Goal: Task Accomplishment & Management: Manage account settings

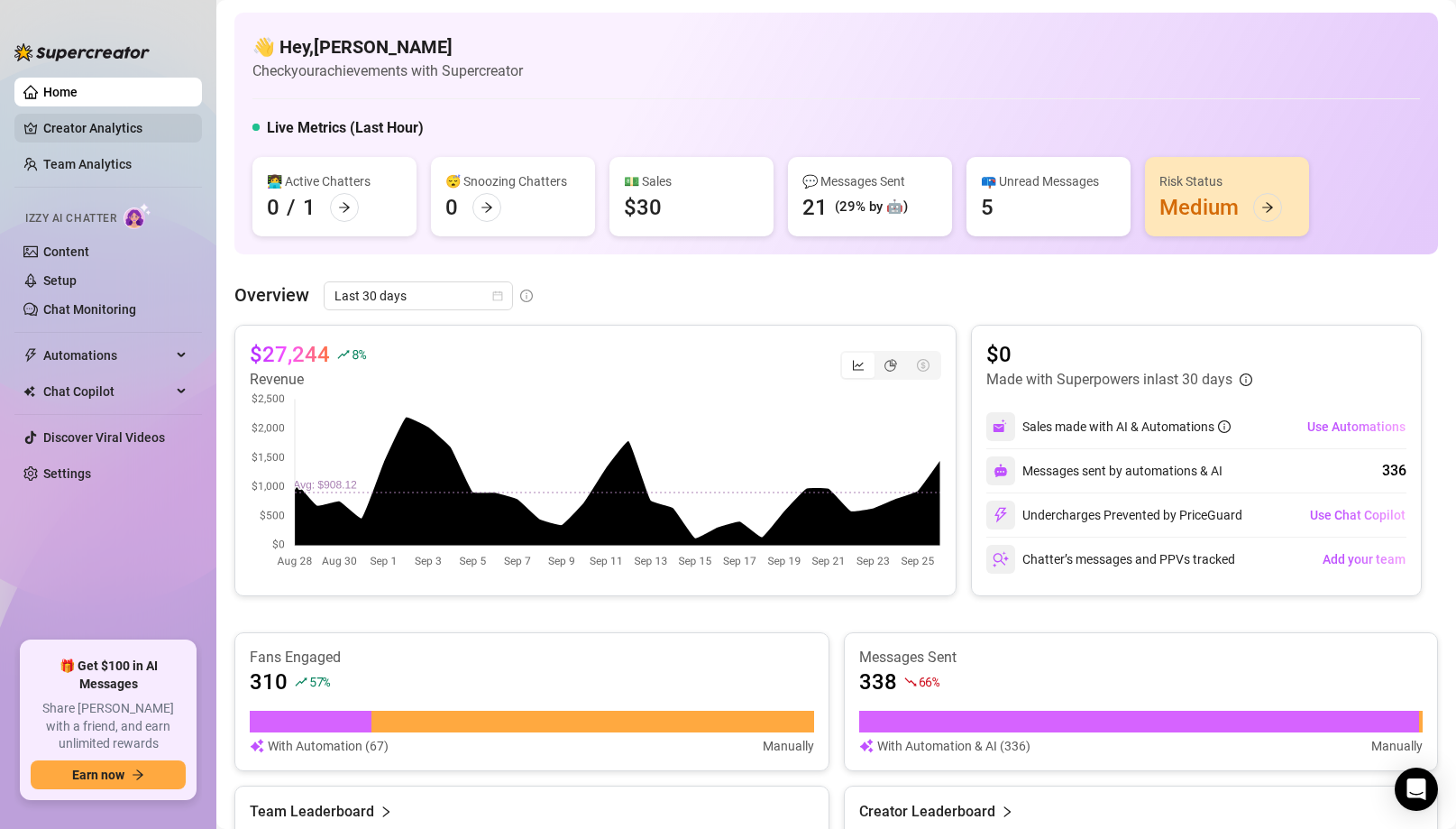
click at [106, 132] on link "Creator Analytics" at bounding box center [116, 128] width 145 height 29
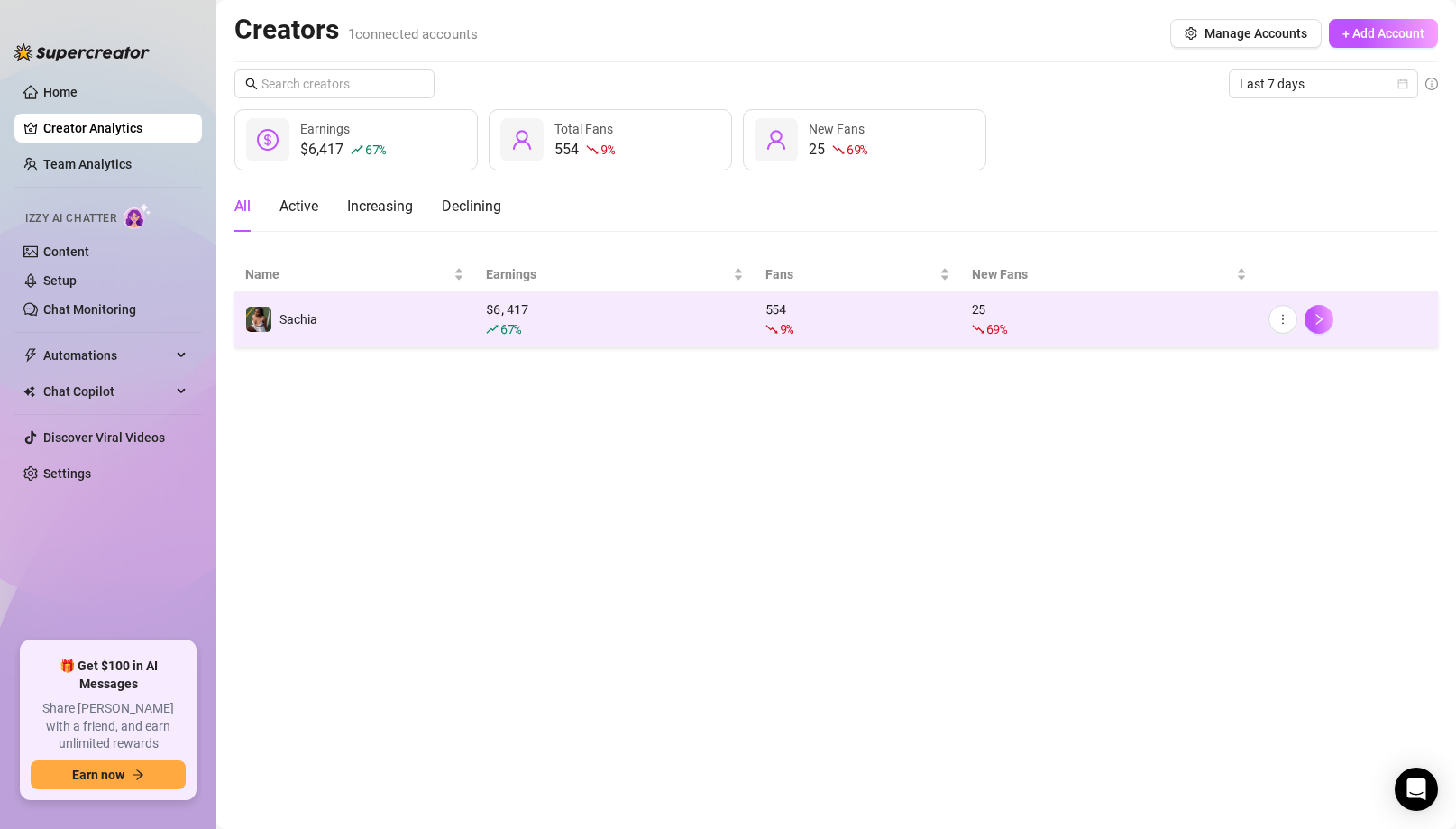
click at [379, 332] on td "Sachia" at bounding box center [355, 320] width 240 height 55
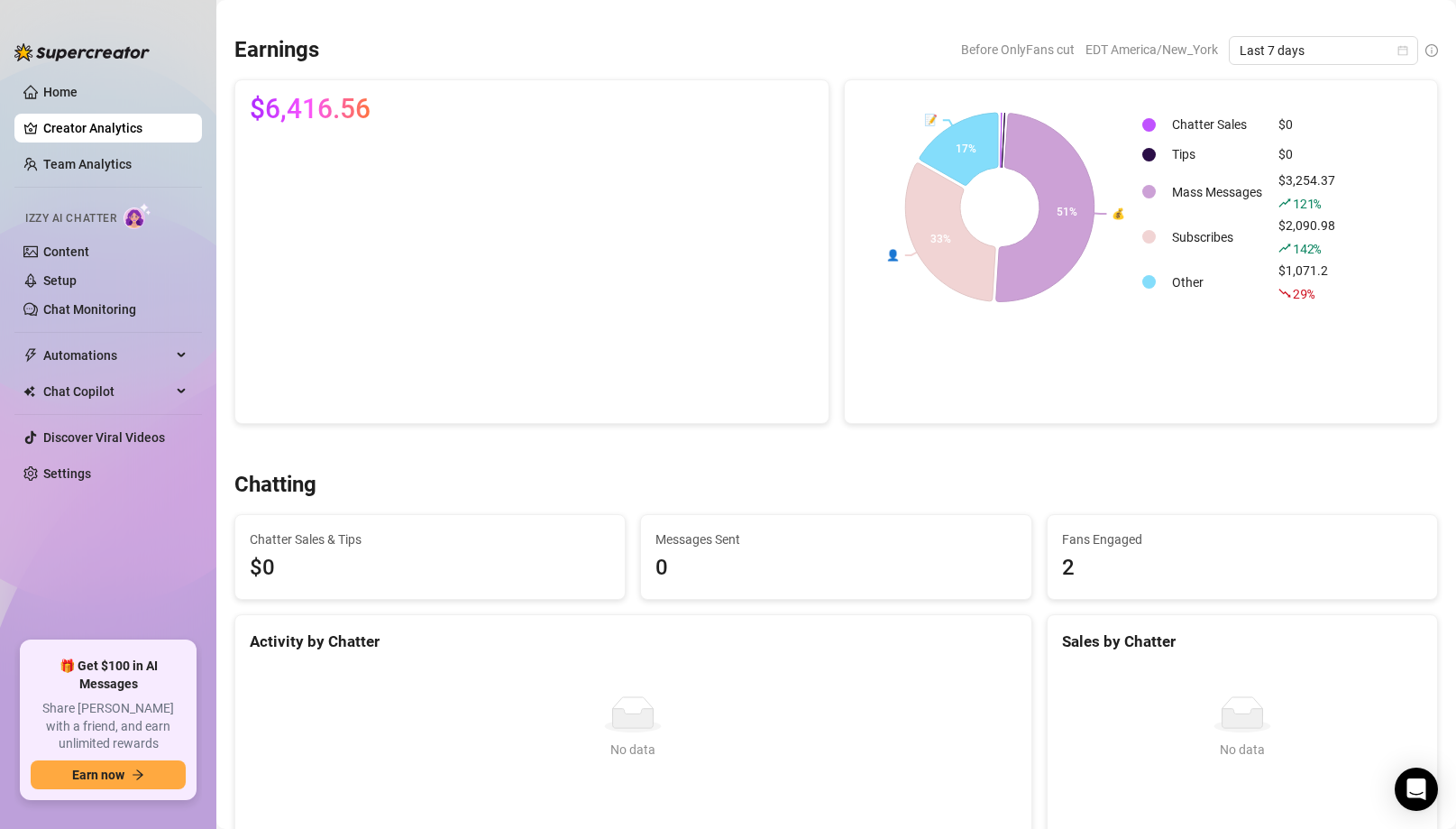
scroll to position [183, 0]
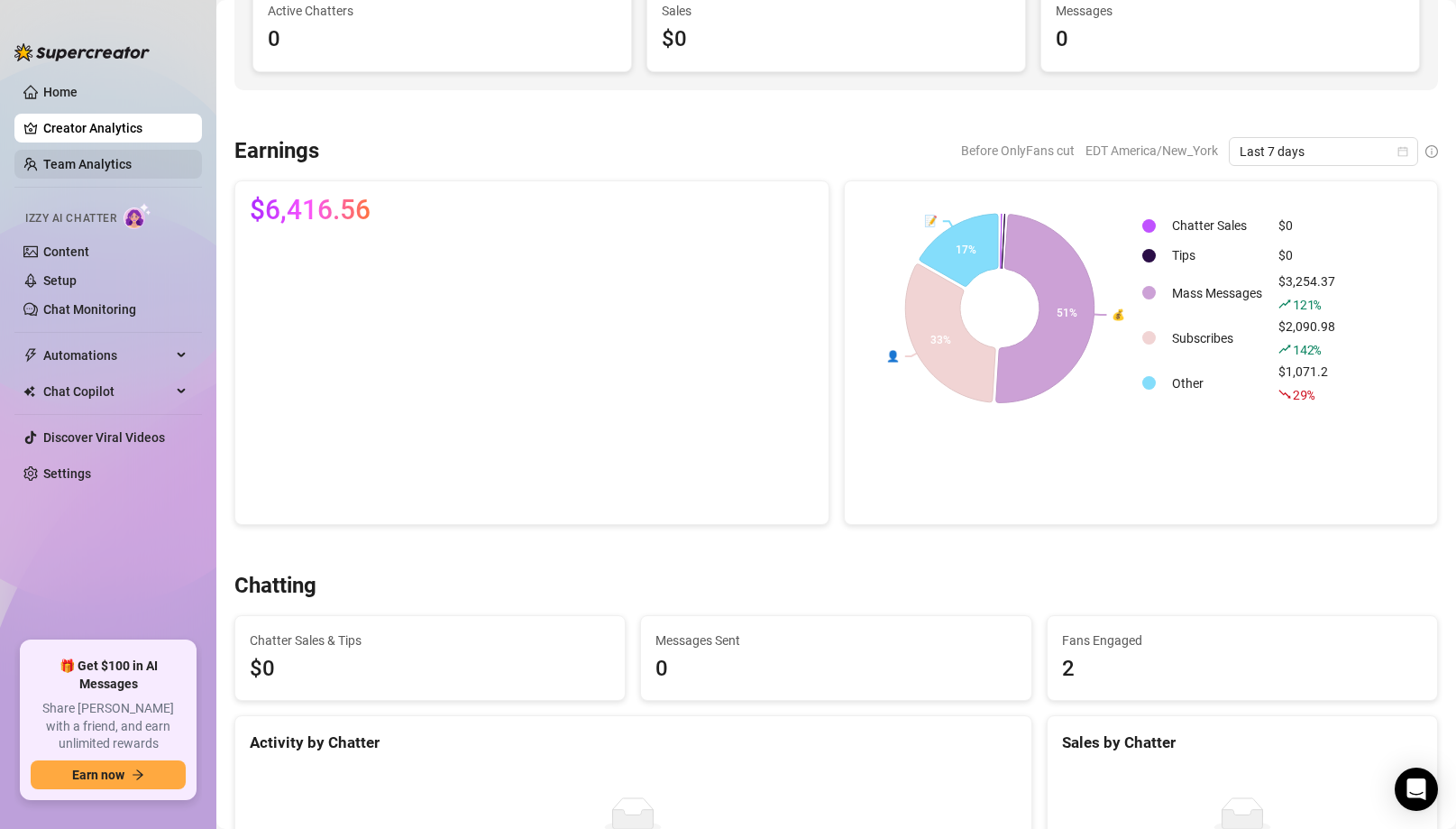
click at [104, 161] on link "Team Analytics" at bounding box center [87, 164] width 88 height 14
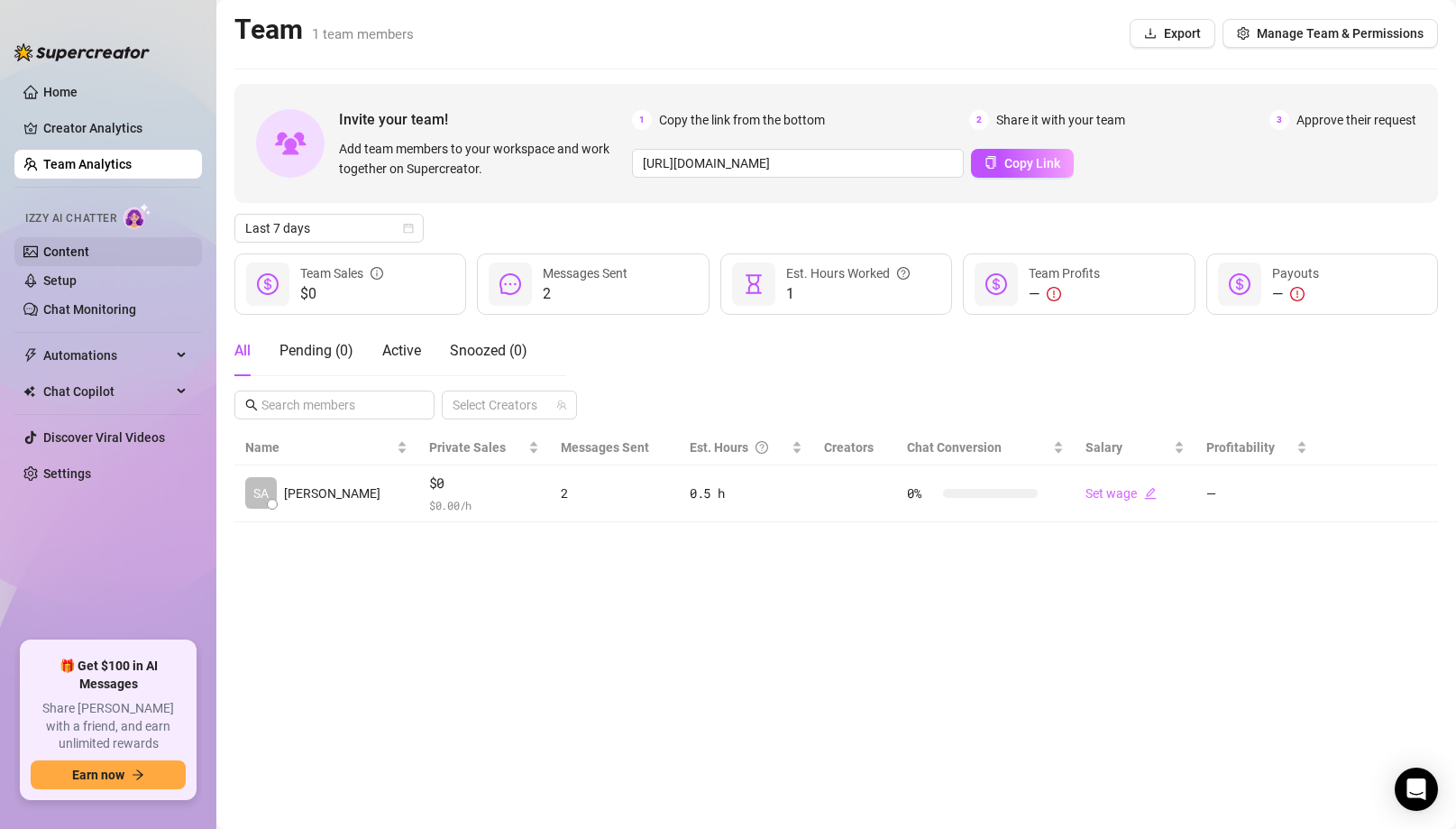
click at [89, 244] on link "Content" at bounding box center [66, 251] width 46 height 14
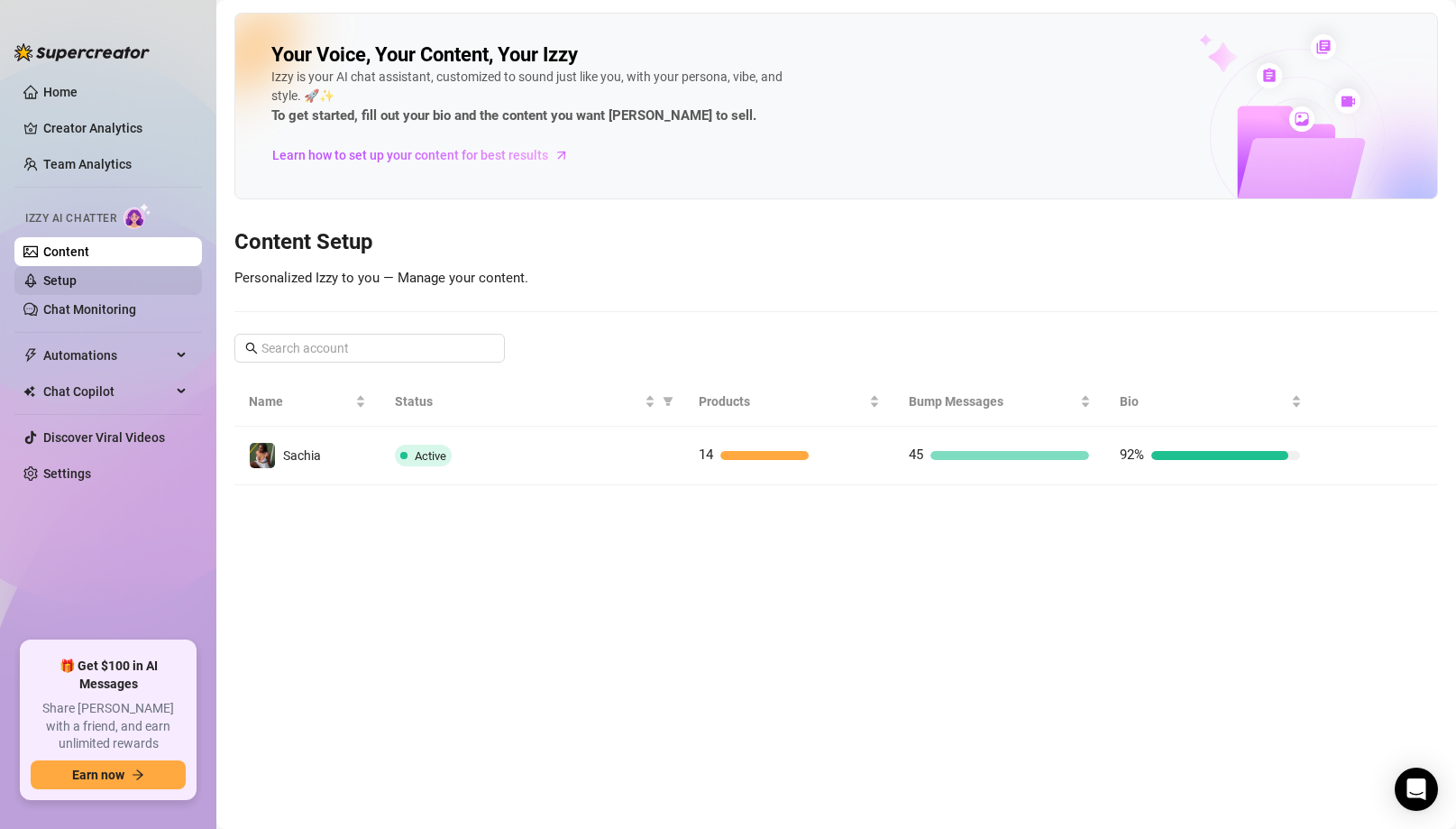
click at [61, 283] on link "Setup" at bounding box center [60, 280] width 34 height 14
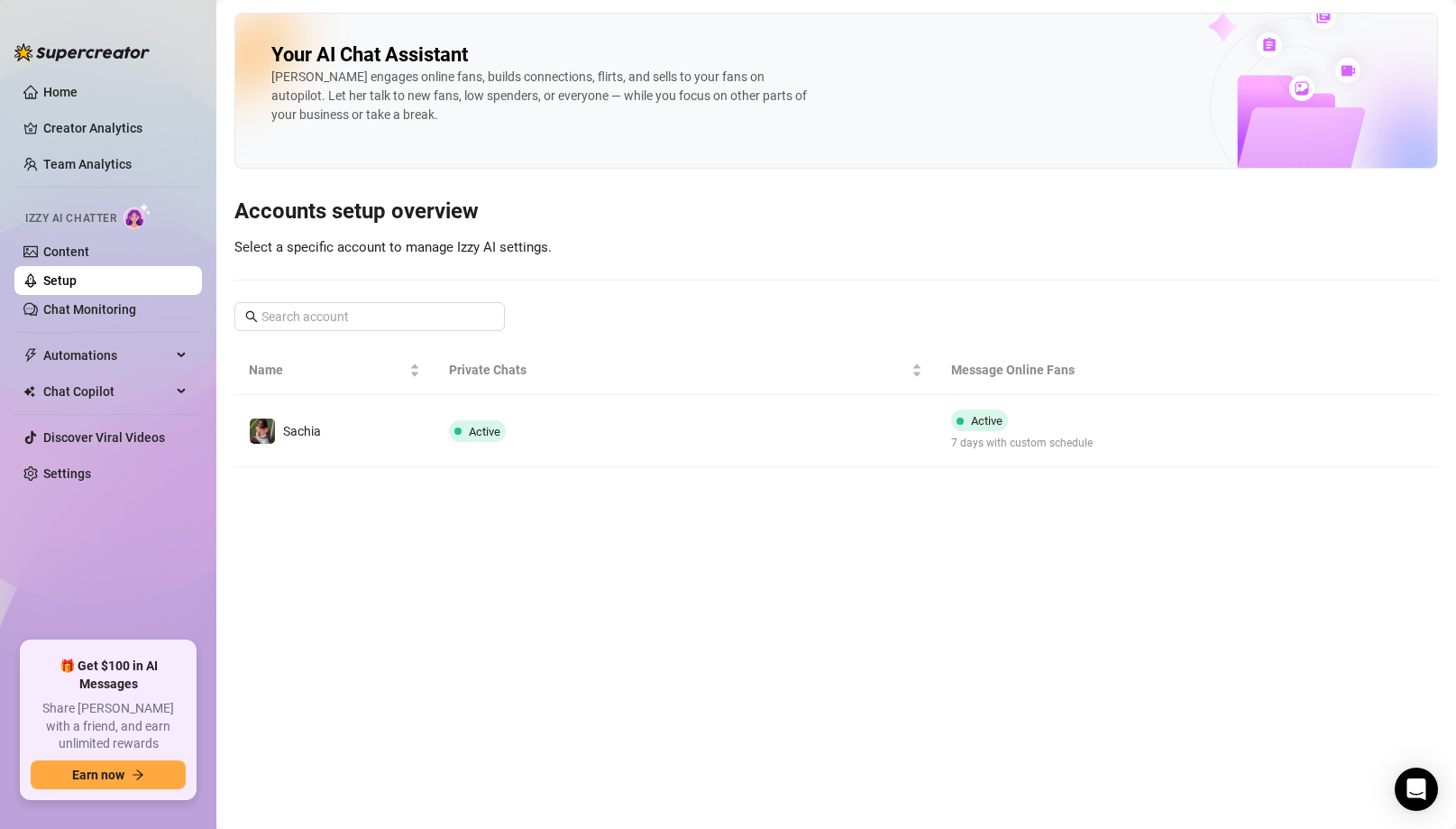
click at [504, 467] on main "Your AI Chat Assistant [PERSON_NAME] engages online fans, builds connections, f…" at bounding box center [836, 414] width 1240 height 829
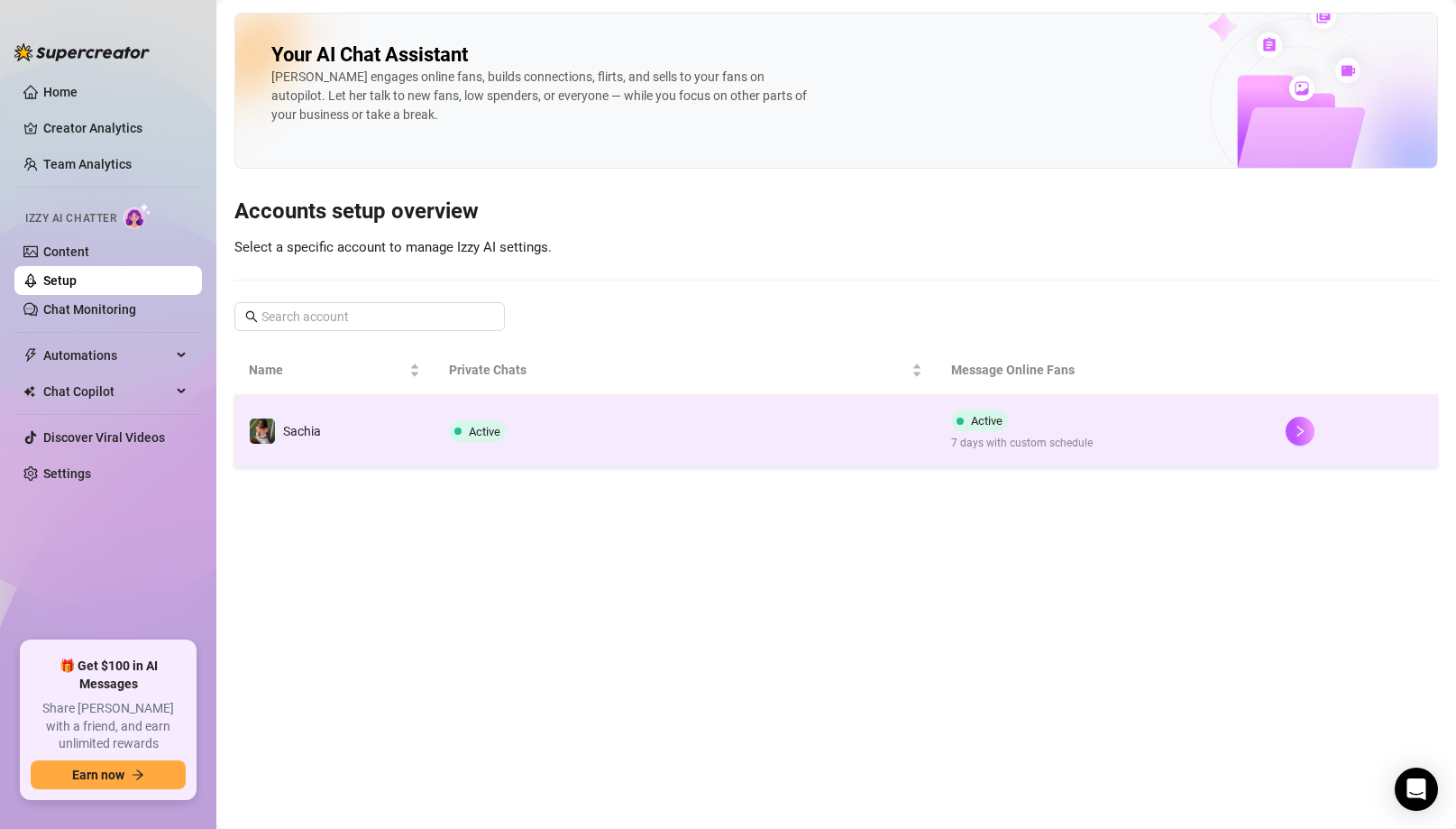
click at [492, 428] on span "Active" at bounding box center [485, 431] width 32 height 13
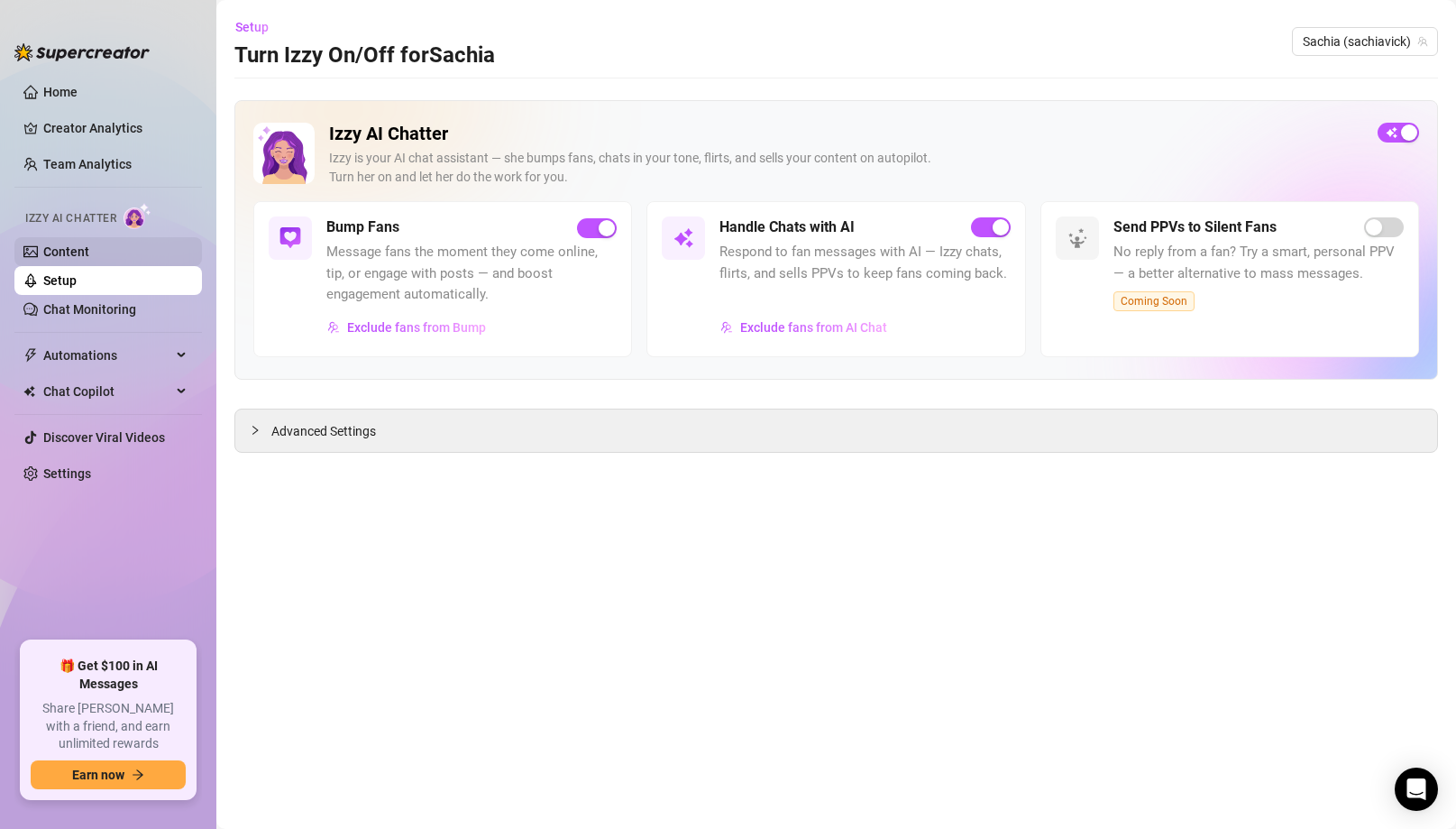
click at [58, 255] on link "Content" at bounding box center [66, 251] width 46 height 14
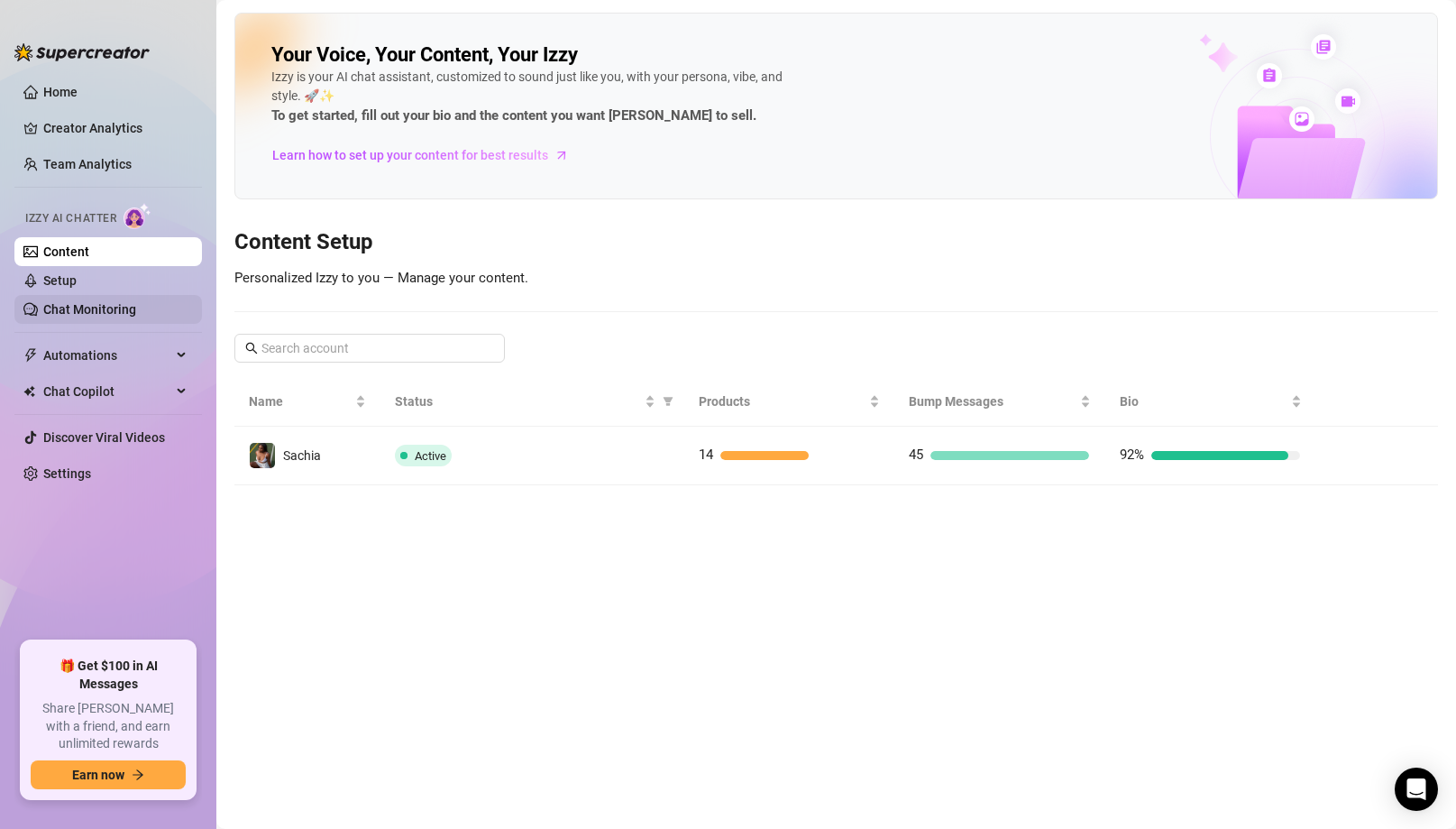
click at [85, 305] on link "Chat Monitoring" at bounding box center [89, 309] width 93 height 14
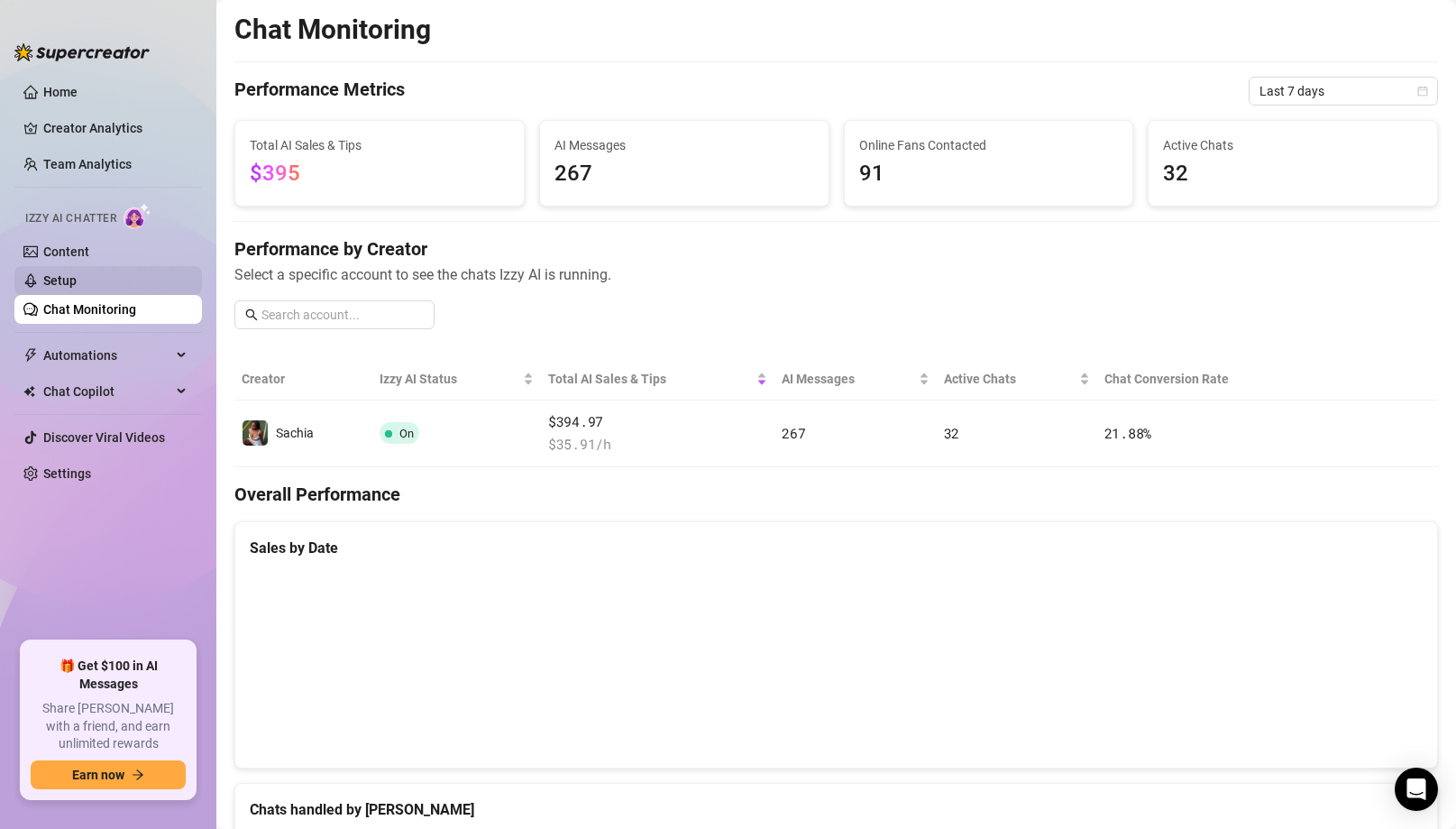
click at [77, 284] on link "Setup" at bounding box center [60, 280] width 34 height 14
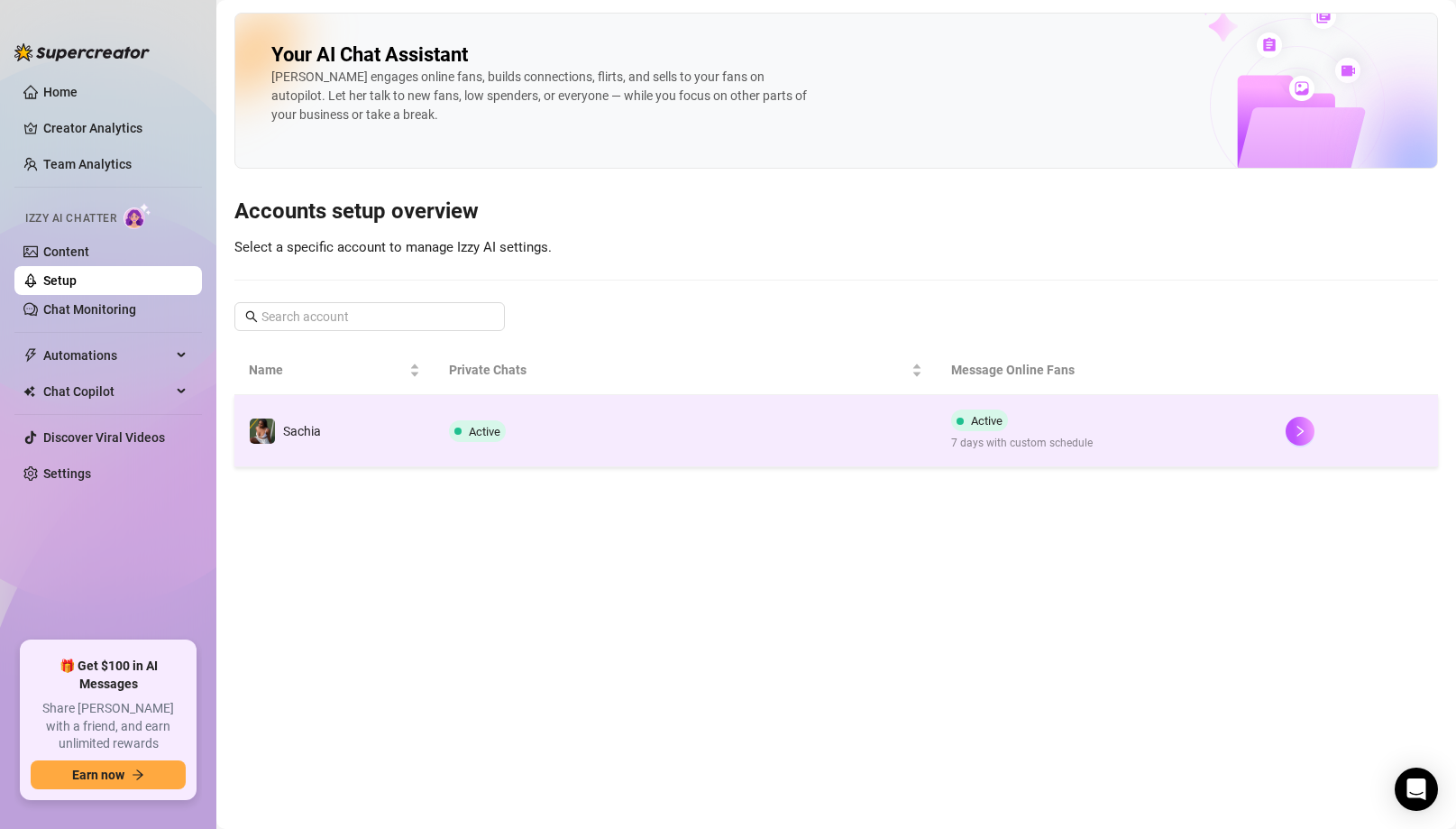
click at [561, 433] on td "Active" at bounding box center [686, 430] width 502 height 72
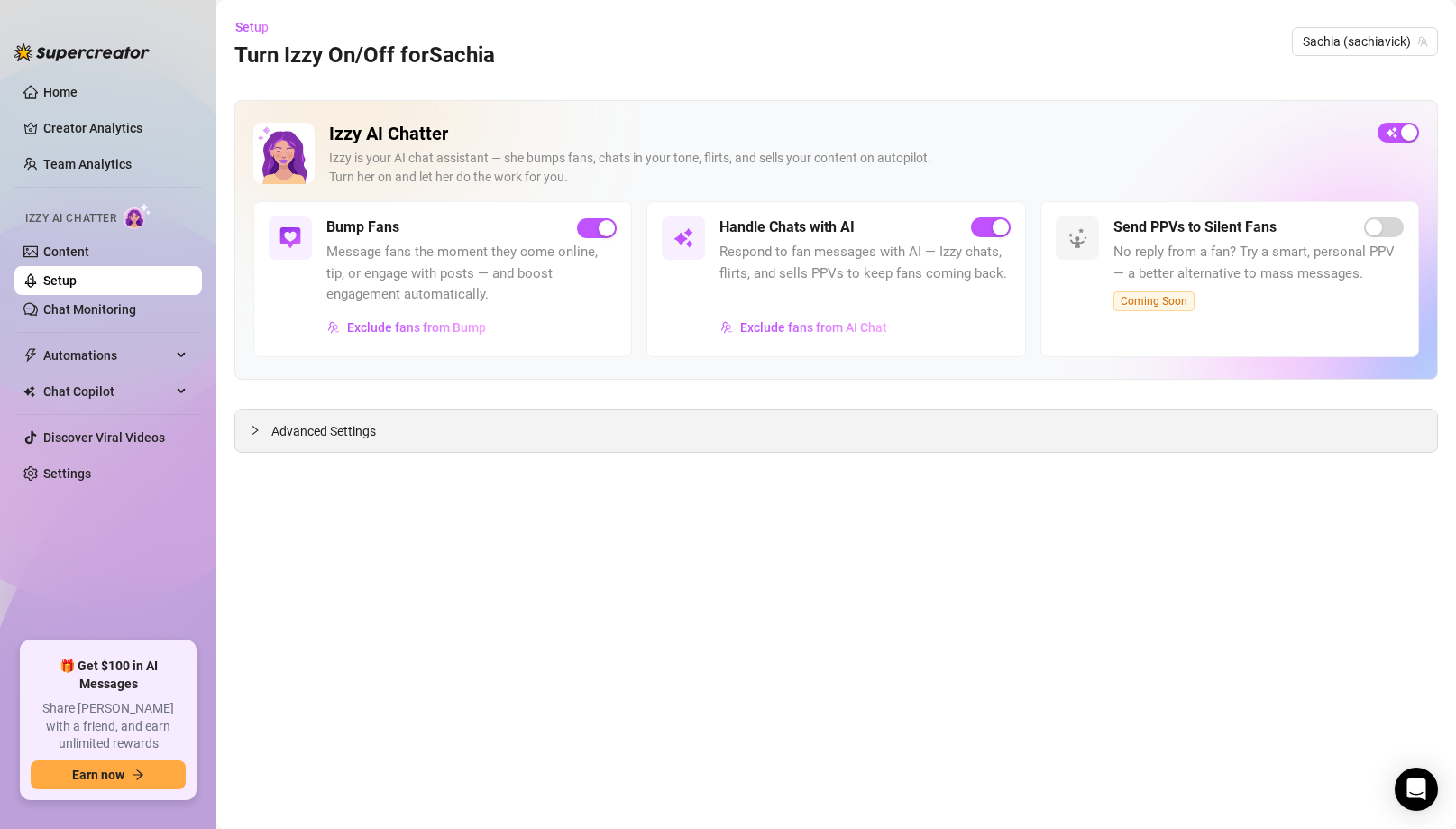
click at [306, 430] on span "Advanced Settings" at bounding box center [323, 430] width 104 height 20
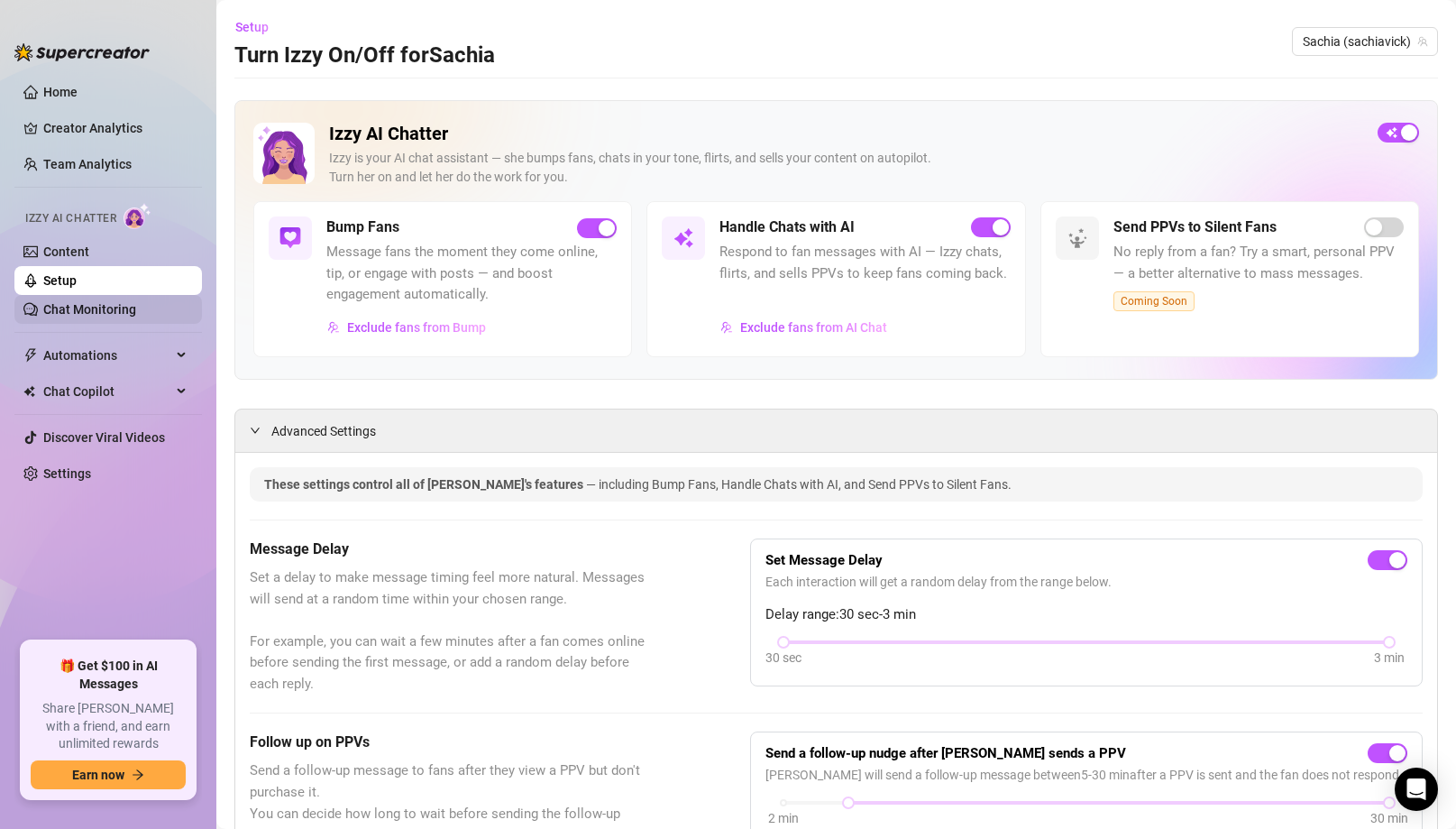
click at [85, 316] on link "Chat Monitoring" at bounding box center [89, 309] width 93 height 14
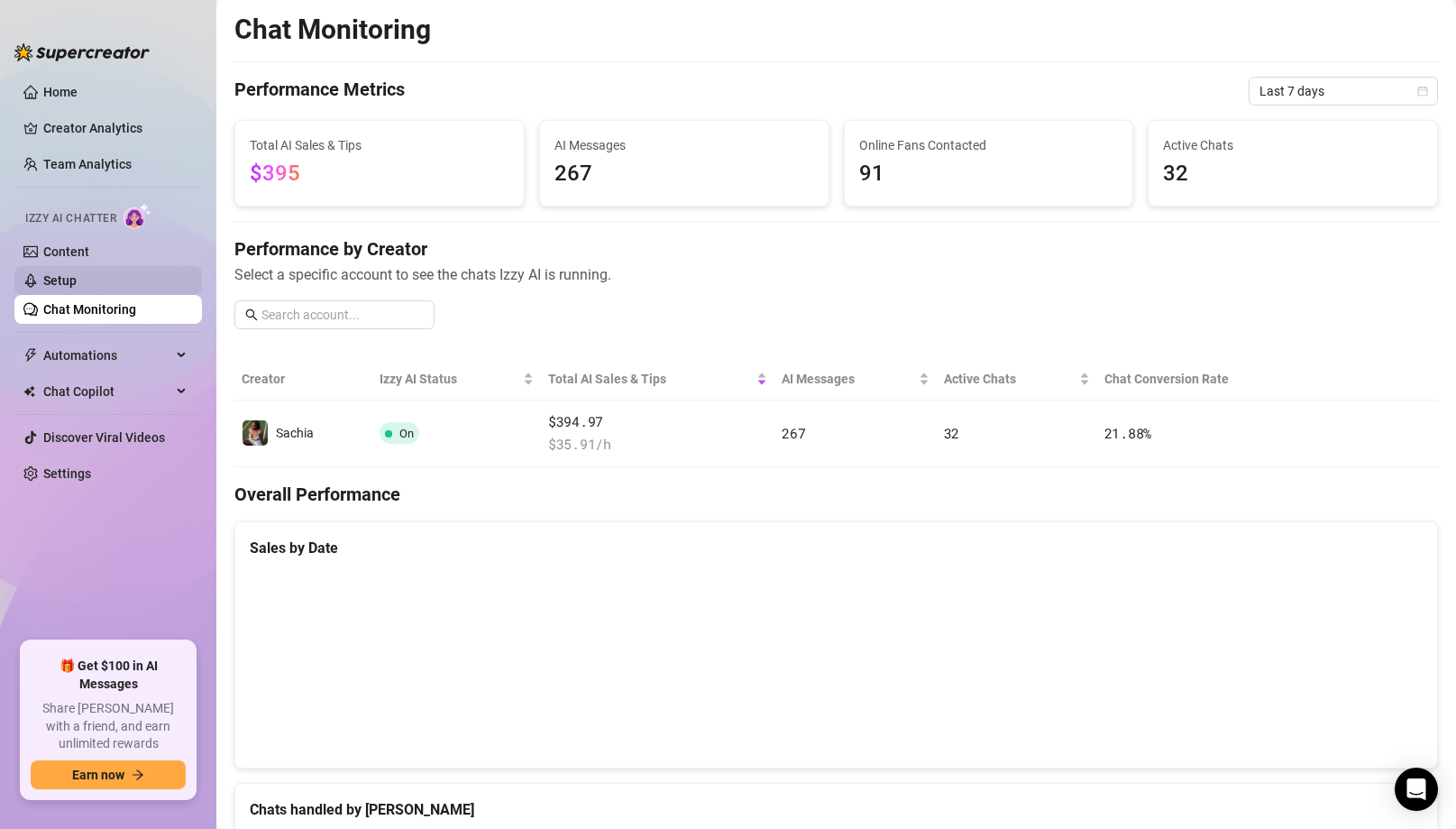
click at [77, 274] on link "Setup" at bounding box center [60, 280] width 34 height 14
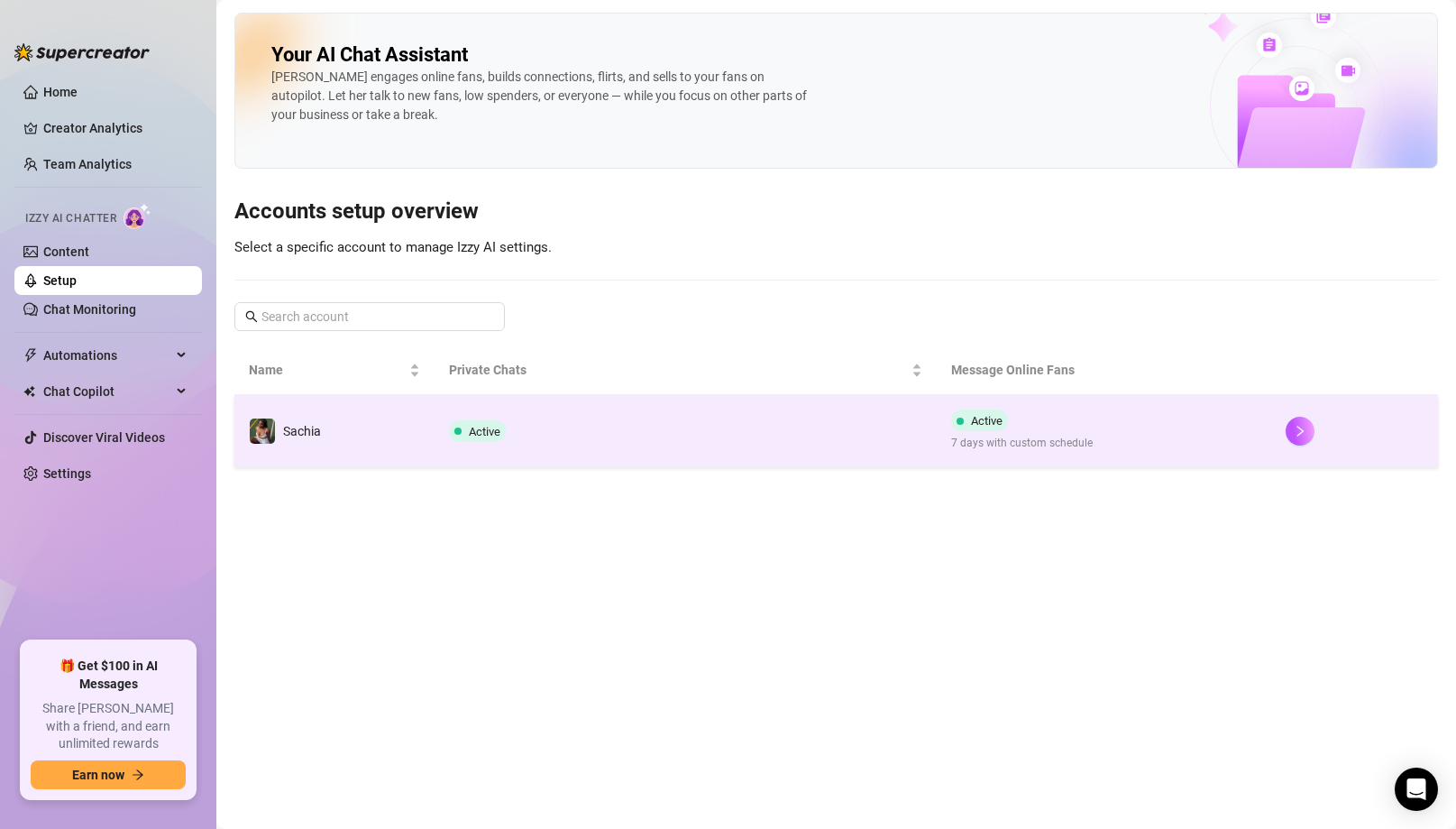
click at [497, 453] on td "Active" at bounding box center [686, 430] width 502 height 72
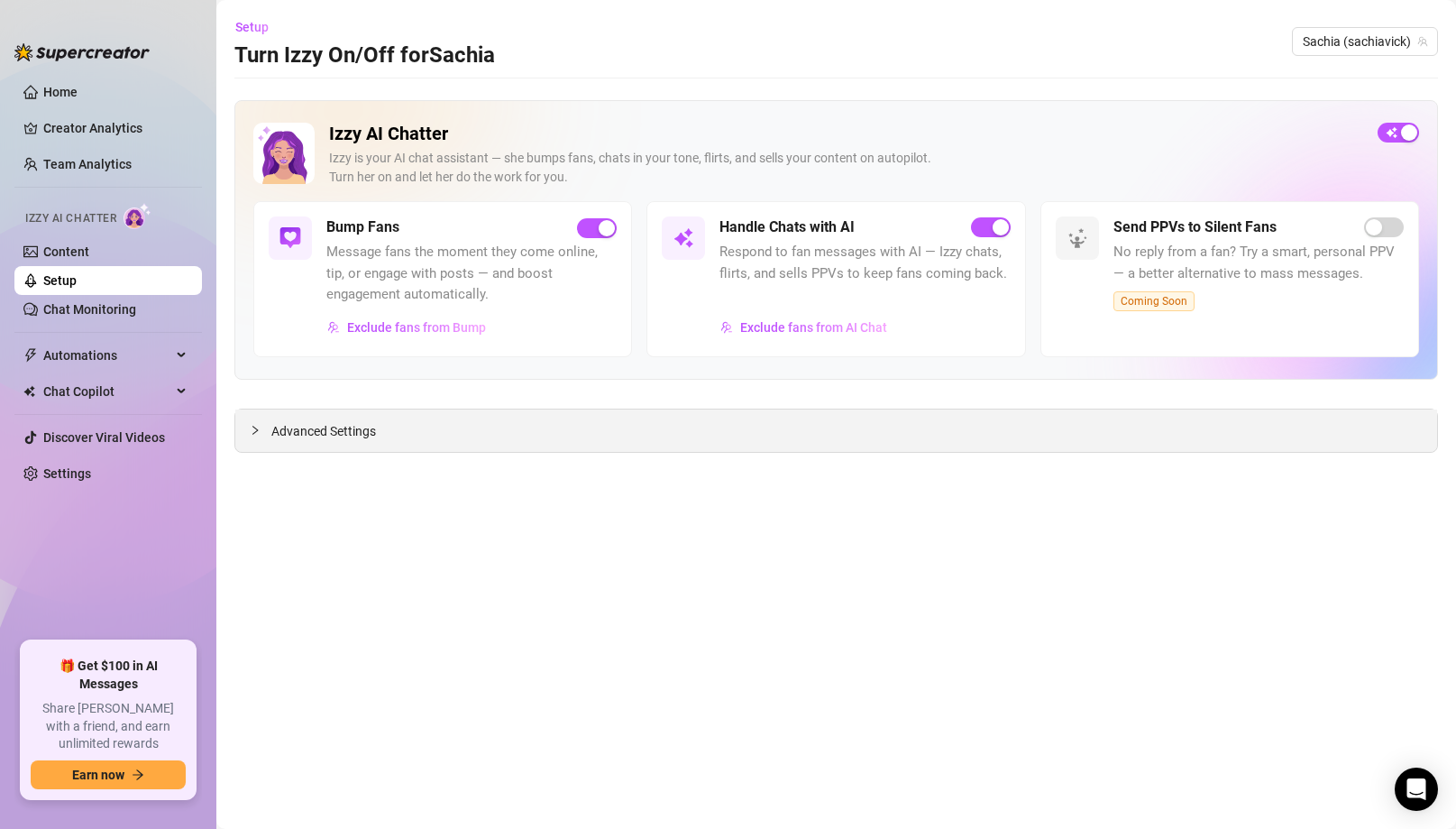
click at [335, 419] on div "Advanced Settings" at bounding box center [836, 430] width 1201 height 42
click at [319, 429] on span "Advanced Settings" at bounding box center [323, 430] width 104 height 20
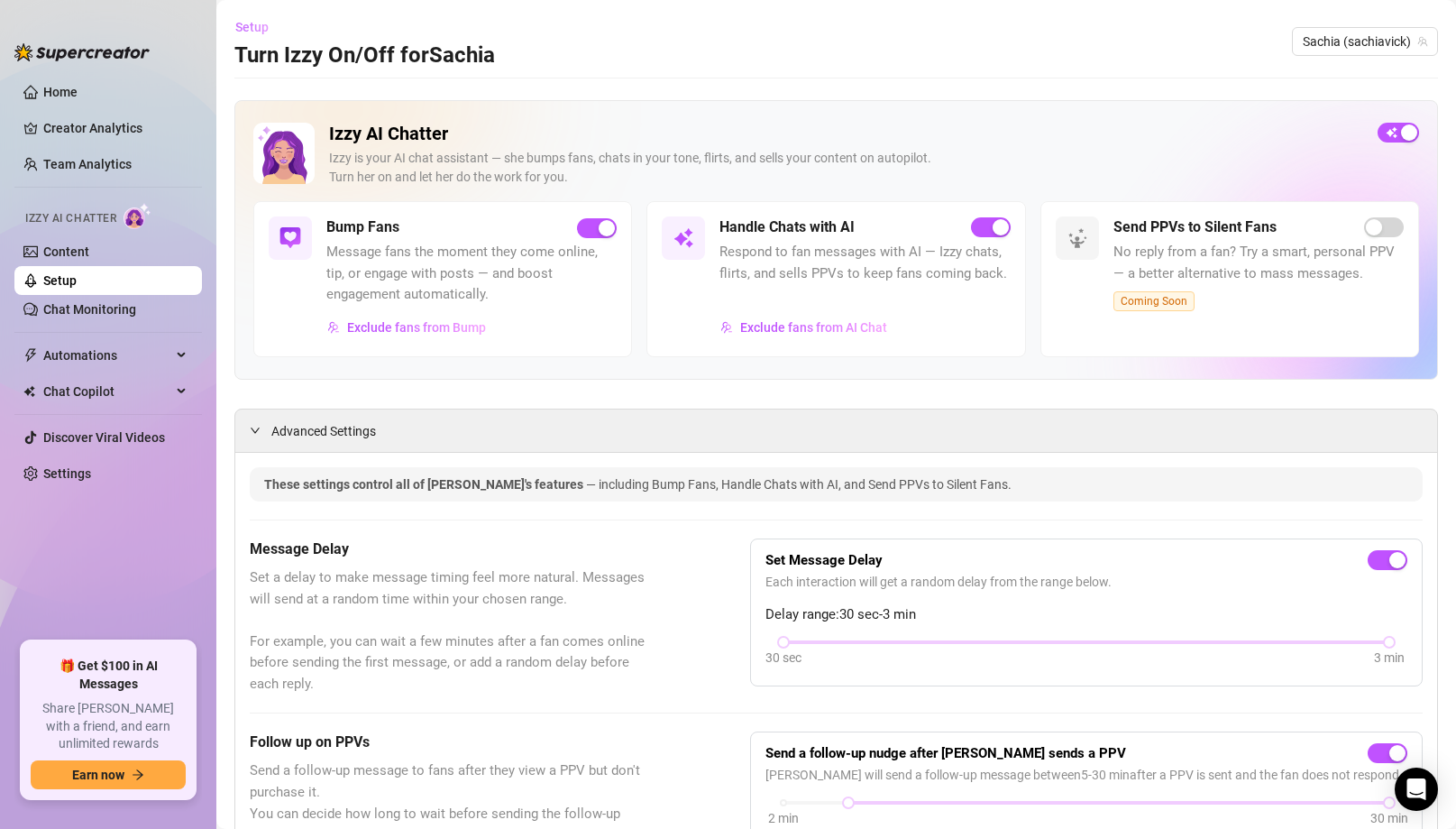
click at [245, 23] on span "Setup" at bounding box center [253, 26] width 34 height 14
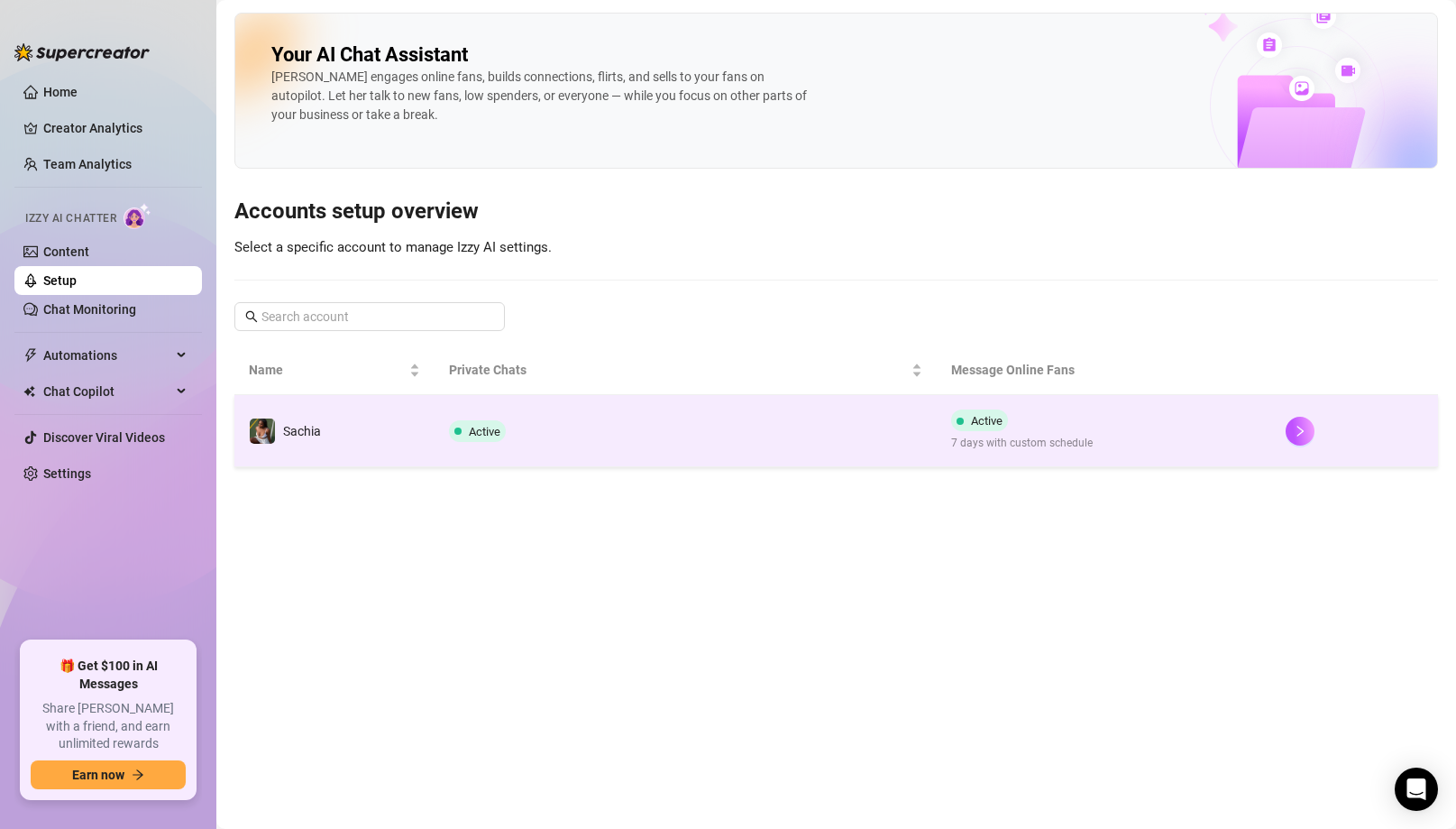
click at [402, 448] on td "Sachia" at bounding box center [334, 430] width 200 height 72
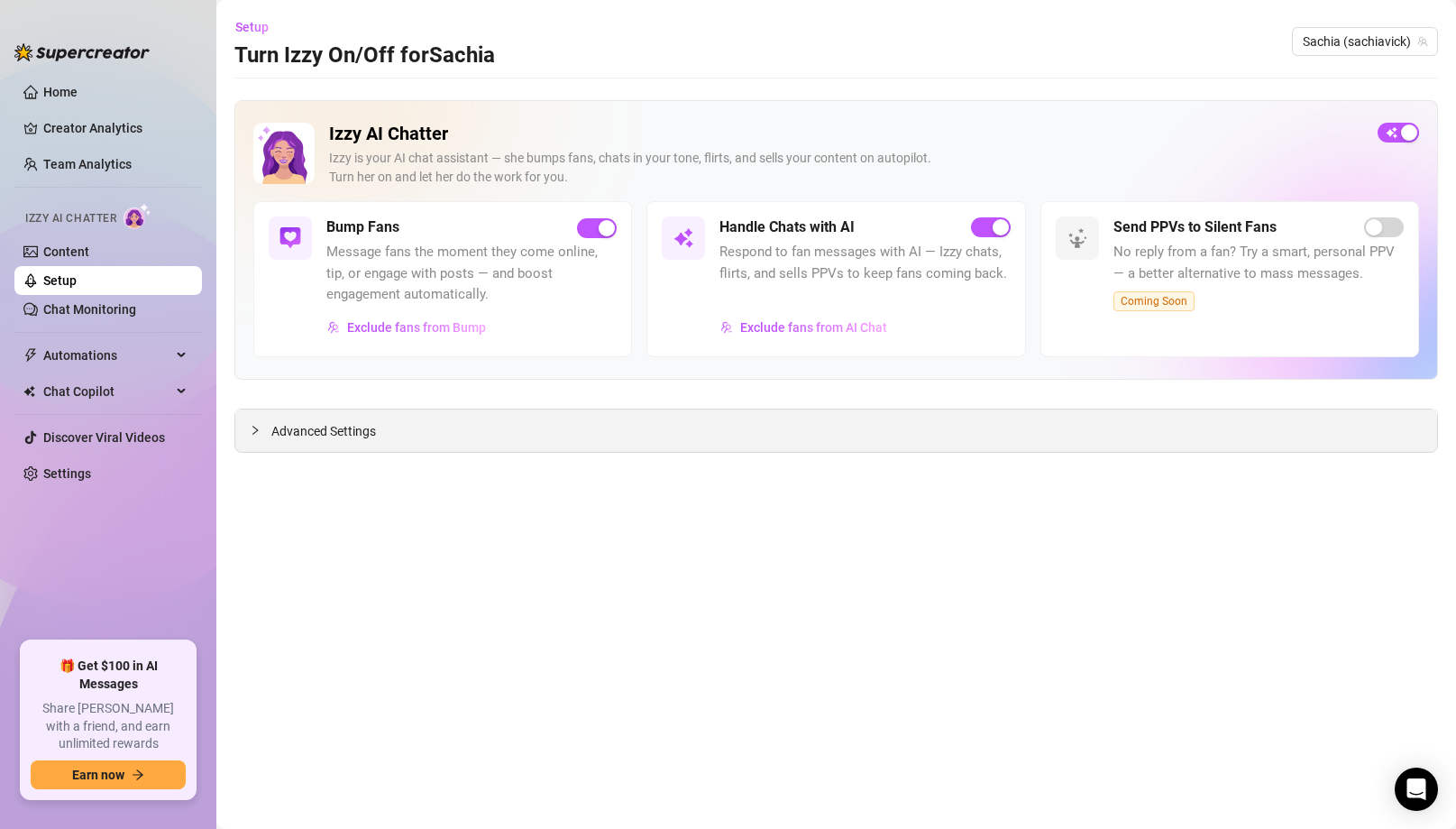
click at [352, 429] on span "Advanced Settings" at bounding box center [323, 430] width 104 height 20
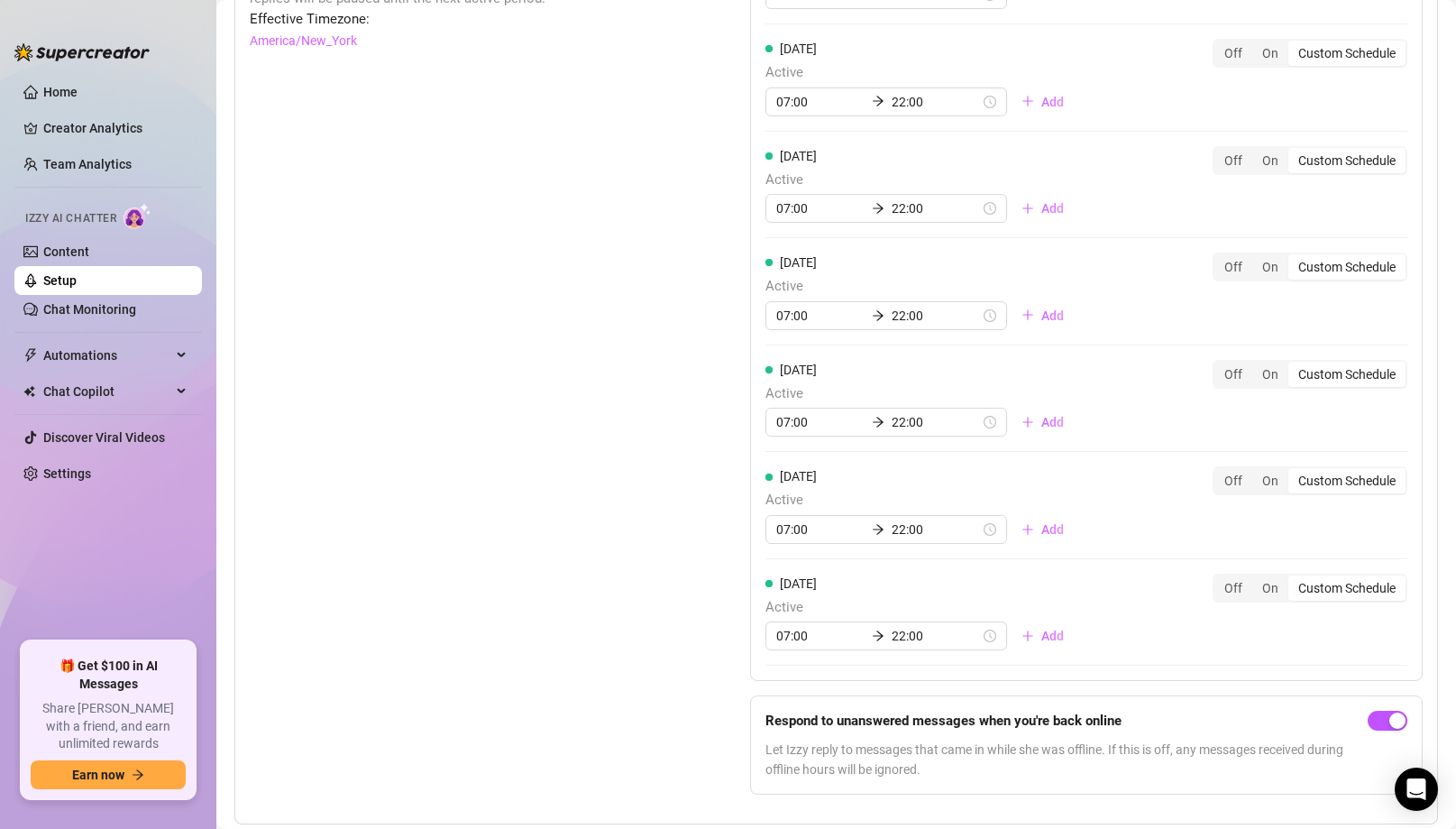
scroll to position [1698, 0]
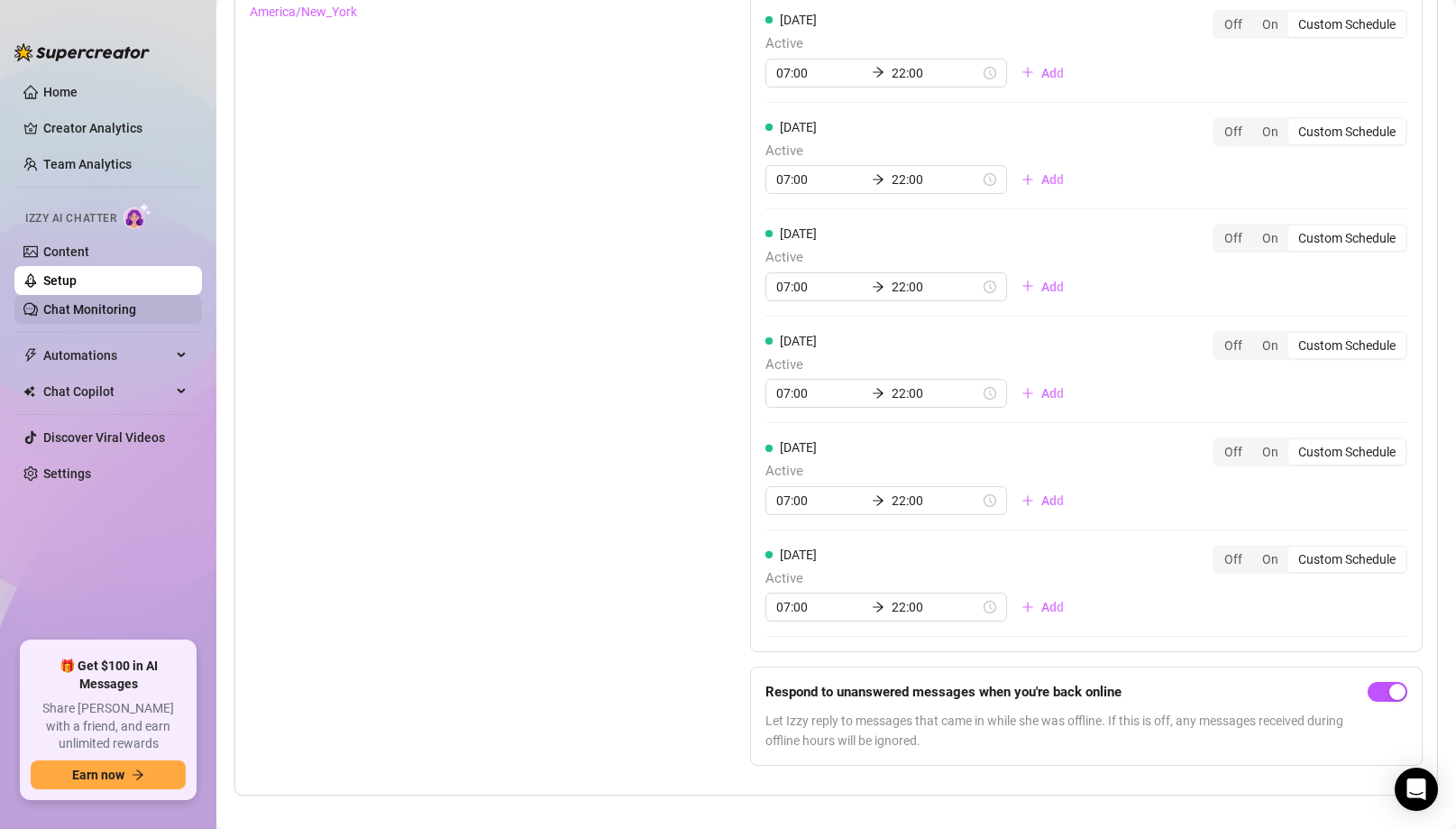
click at [108, 313] on link "Chat Monitoring" at bounding box center [89, 309] width 93 height 14
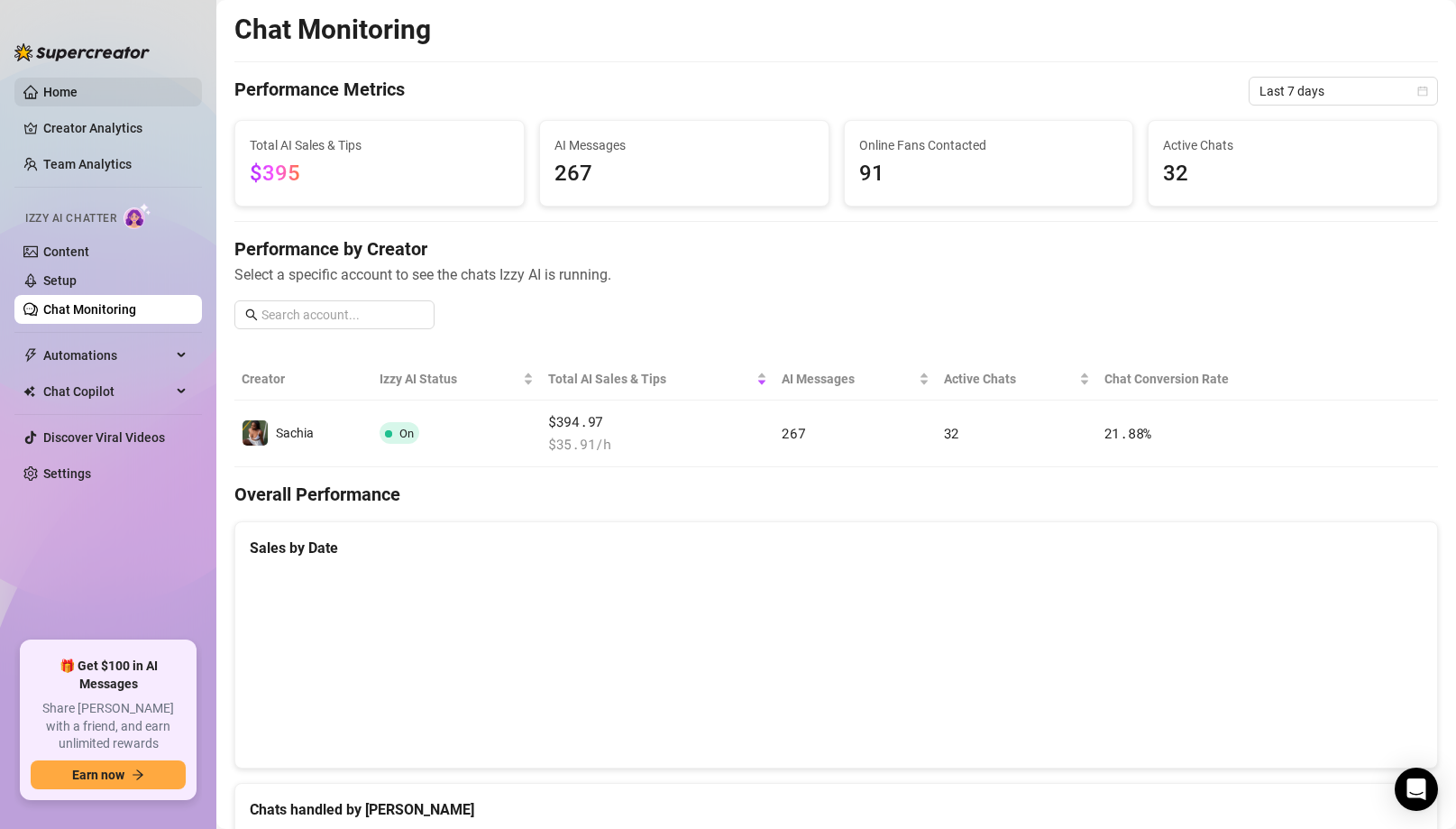
click at [66, 88] on link "Home" at bounding box center [60, 91] width 34 height 14
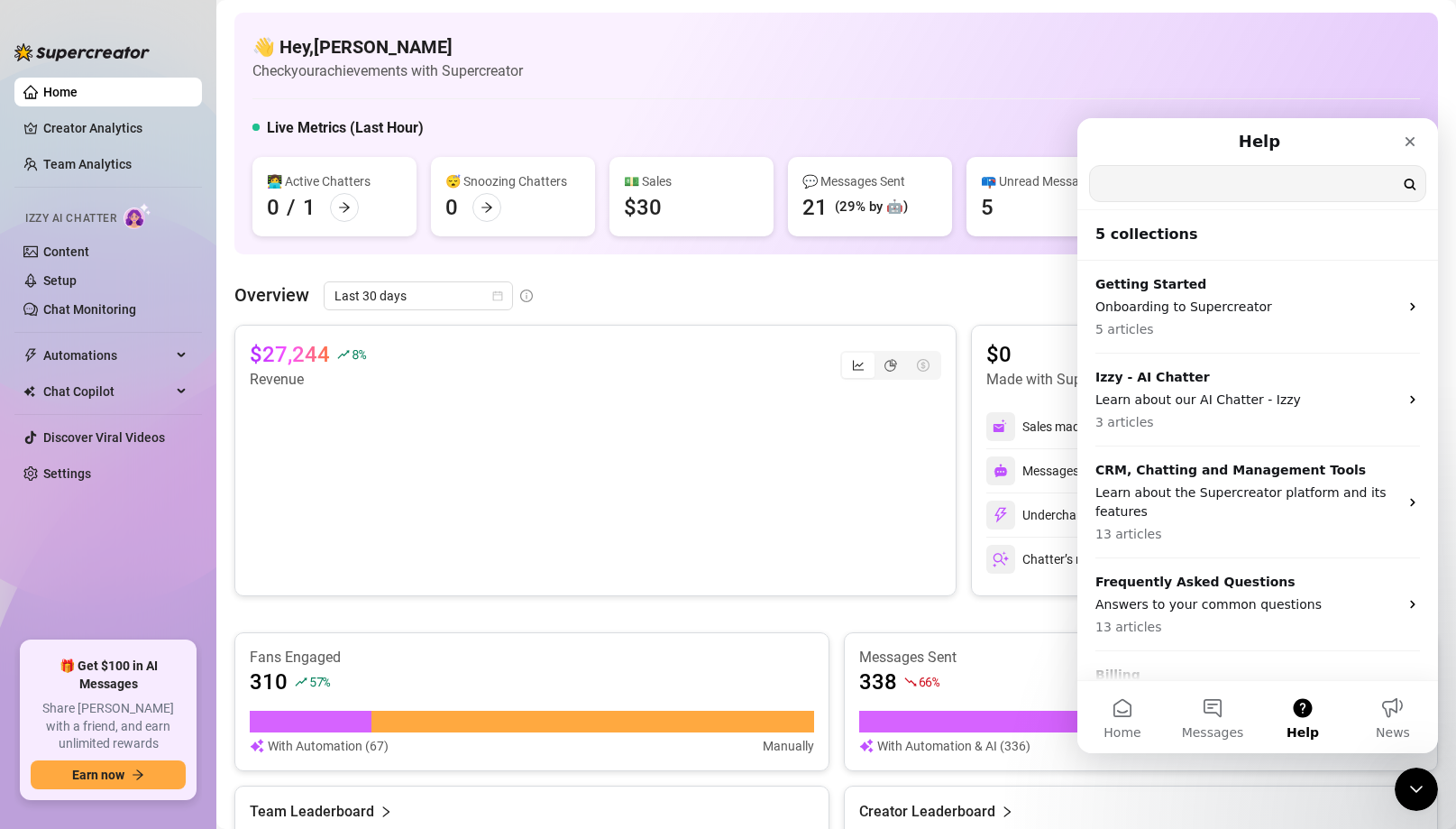
click at [1206, 180] on input "Search for help" at bounding box center [1257, 183] width 335 height 35
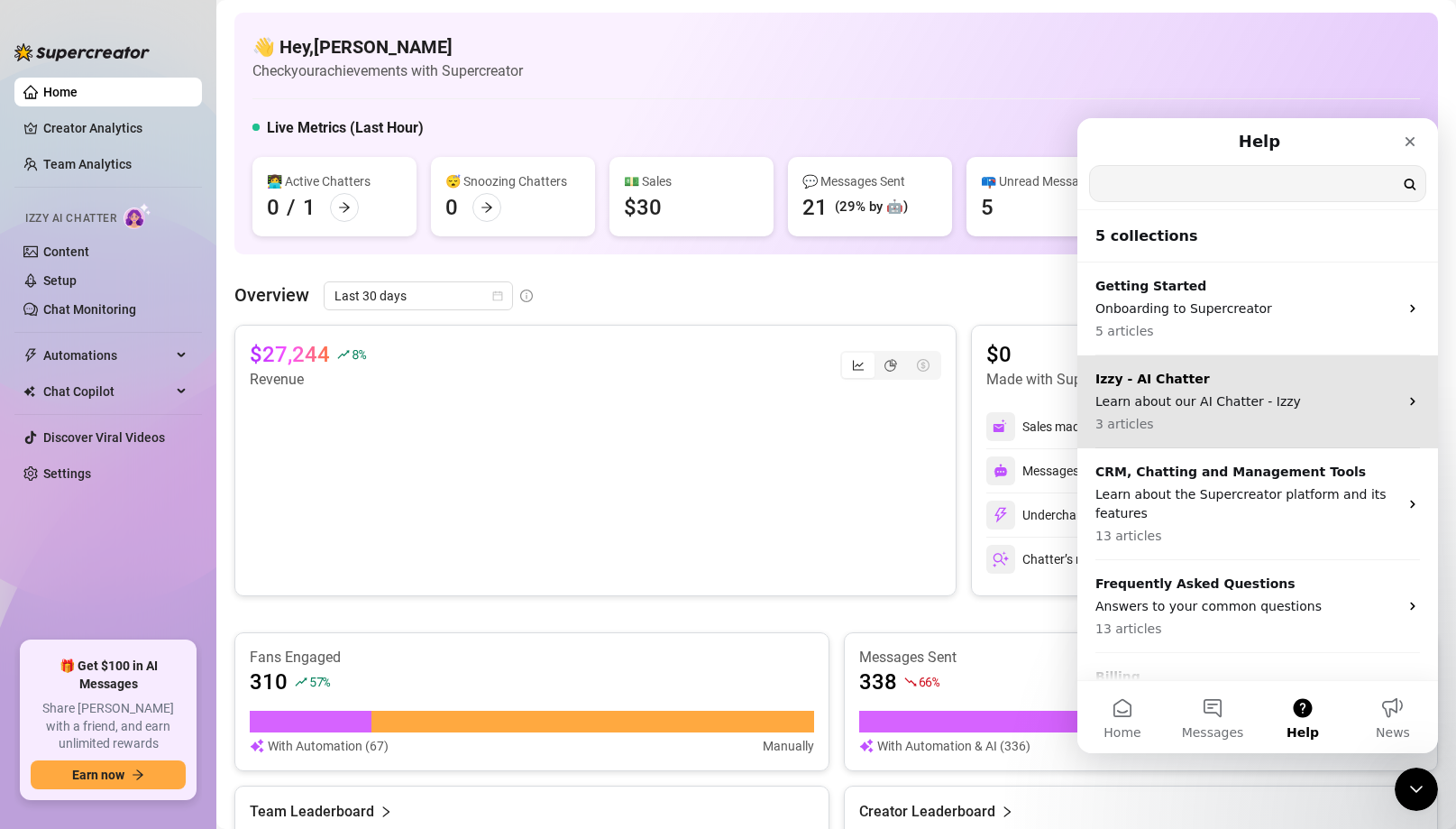
click at [1282, 383] on p "Izzy - AI Chatter" at bounding box center [1247, 380] width 303 height 19
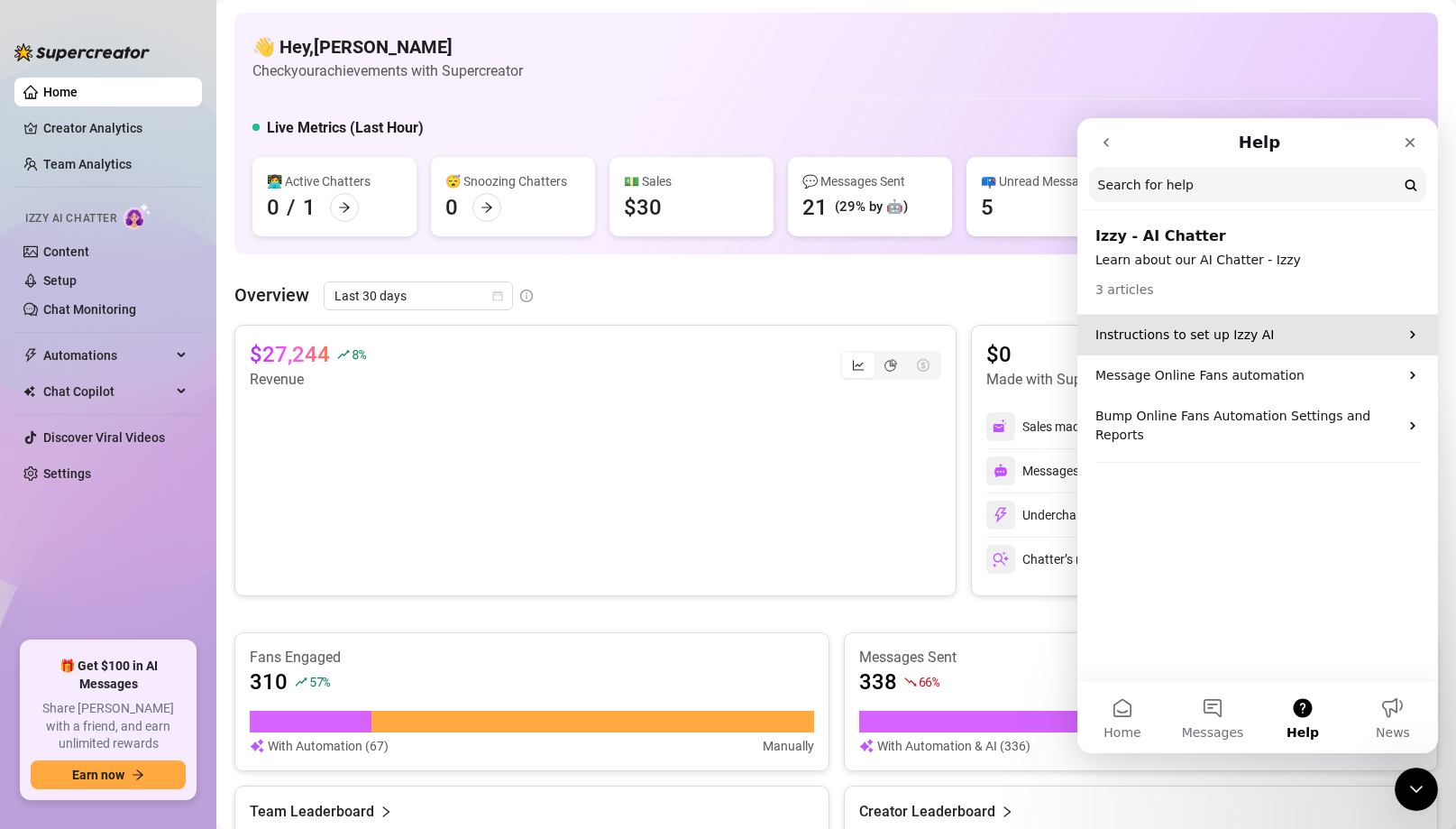
click at [1216, 333] on p "Instructions to set up Izzy AI" at bounding box center [1247, 335] width 303 height 19
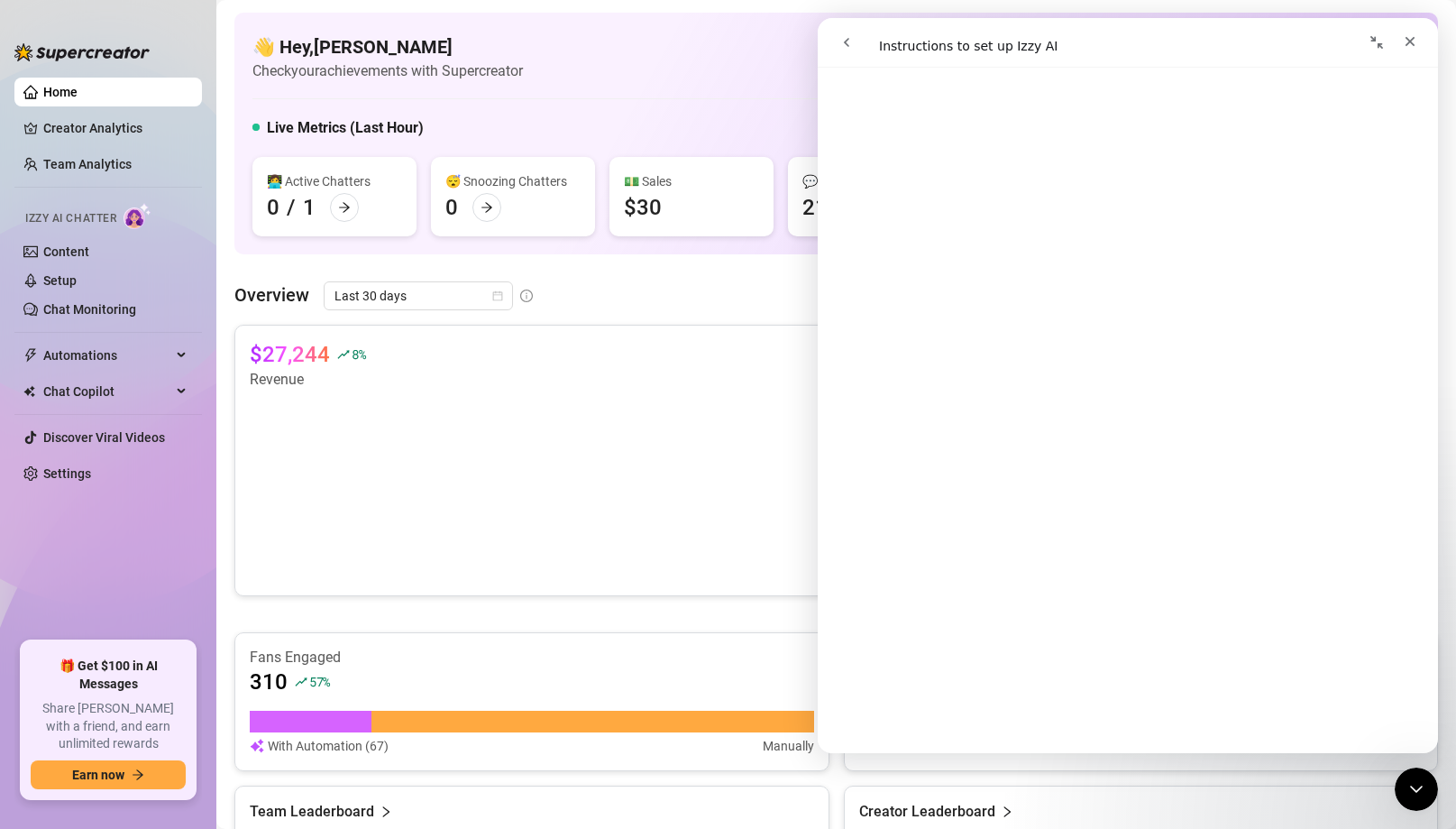
scroll to position [1068, 0]
click at [48, 274] on link "Setup" at bounding box center [60, 280] width 34 height 14
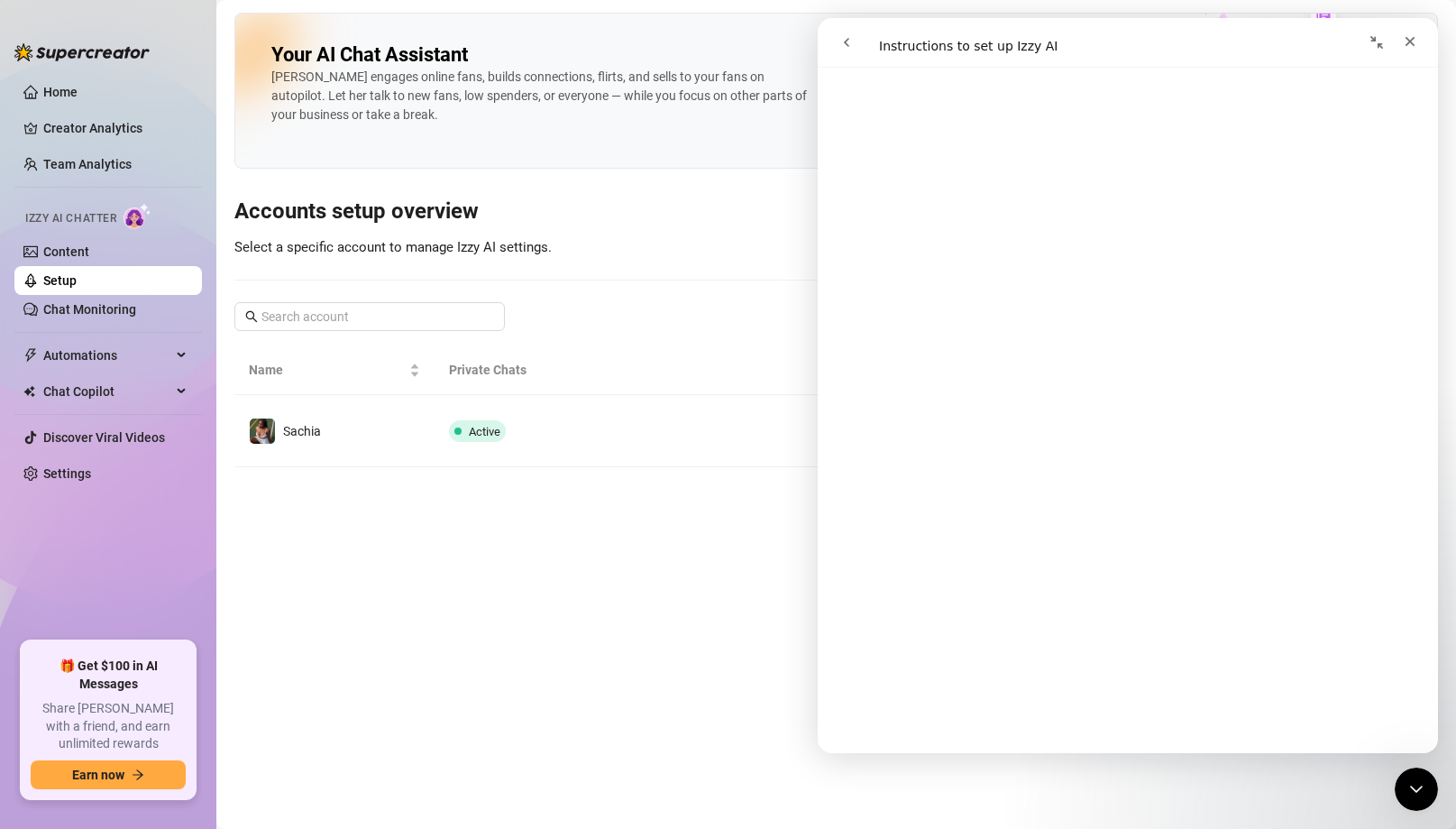
click at [472, 254] on span "Select a specific account to manage Izzy AI settings." at bounding box center [394, 246] width 318 height 16
click at [1416, 46] on icon "Close" at bounding box center [1410, 40] width 14 height 14
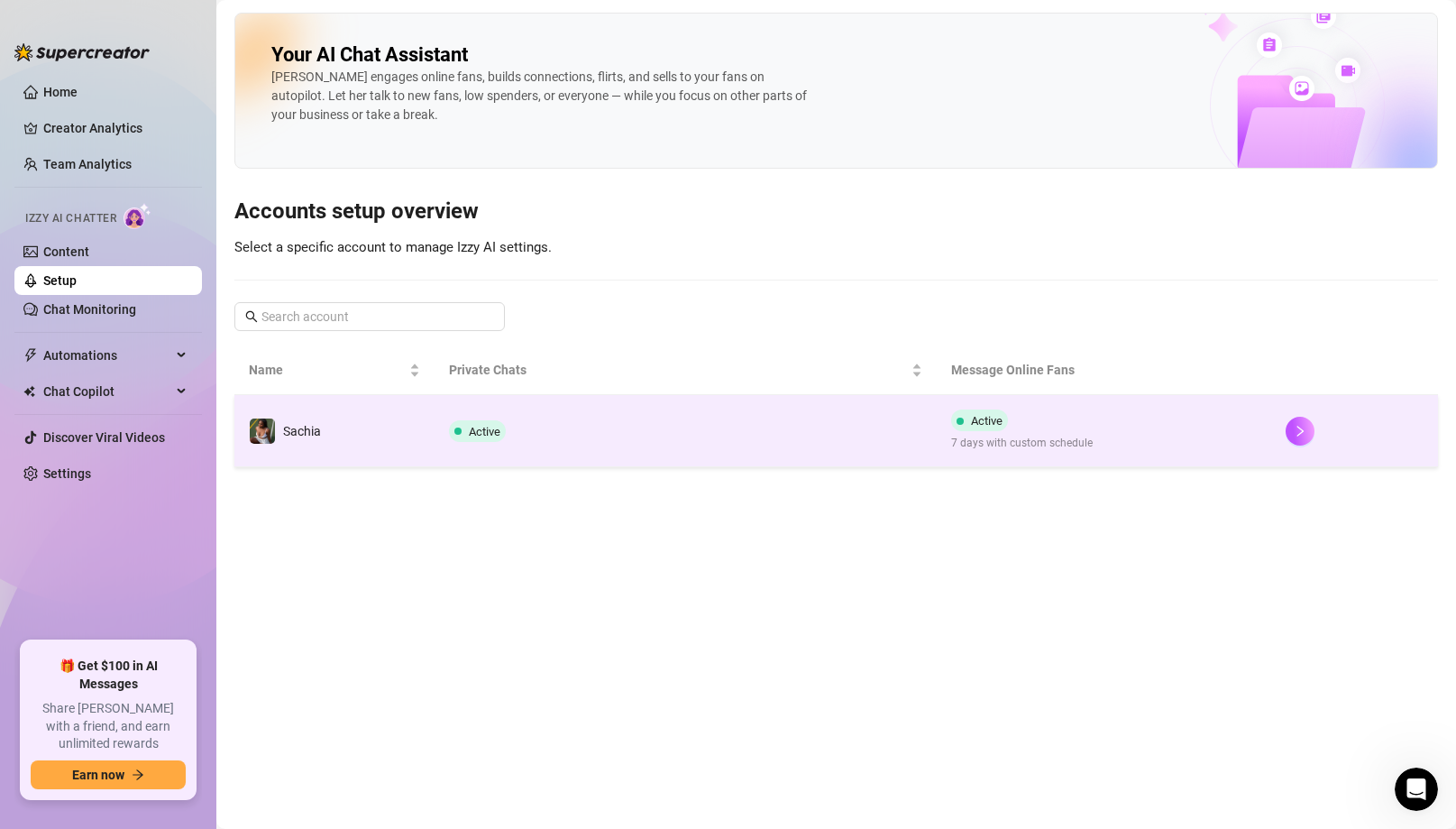
click at [1093, 426] on td "Active 7 days with custom schedule" at bounding box center [1104, 430] width 334 height 72
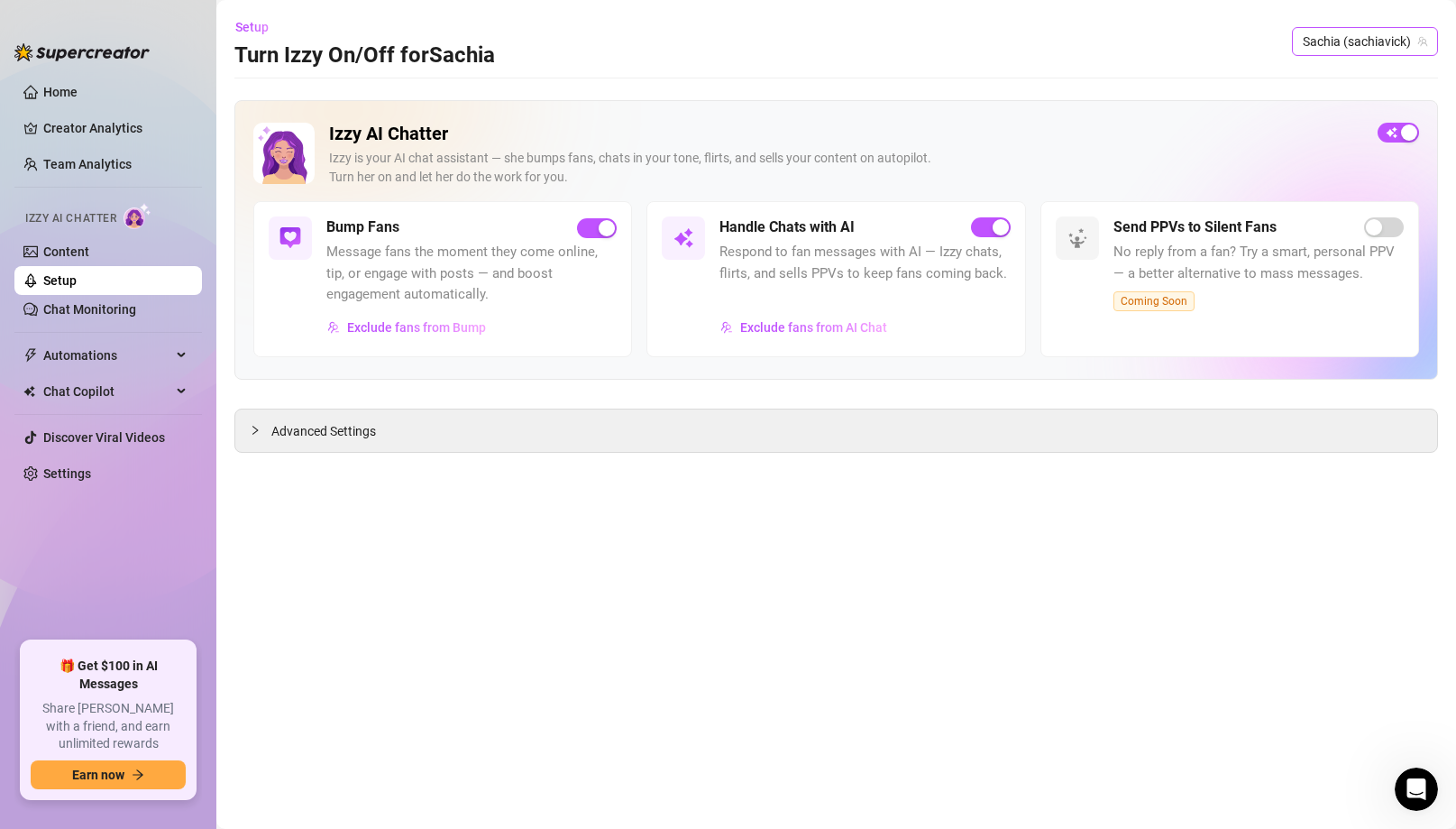
click at [1371, 42] on span "Sachia (sachiavick)" at bounding box center [1365, 41] width 124 height 27
click at [348, 435] on span "Advanced Settings" at bounding box center [323, 430] width 104 height 20
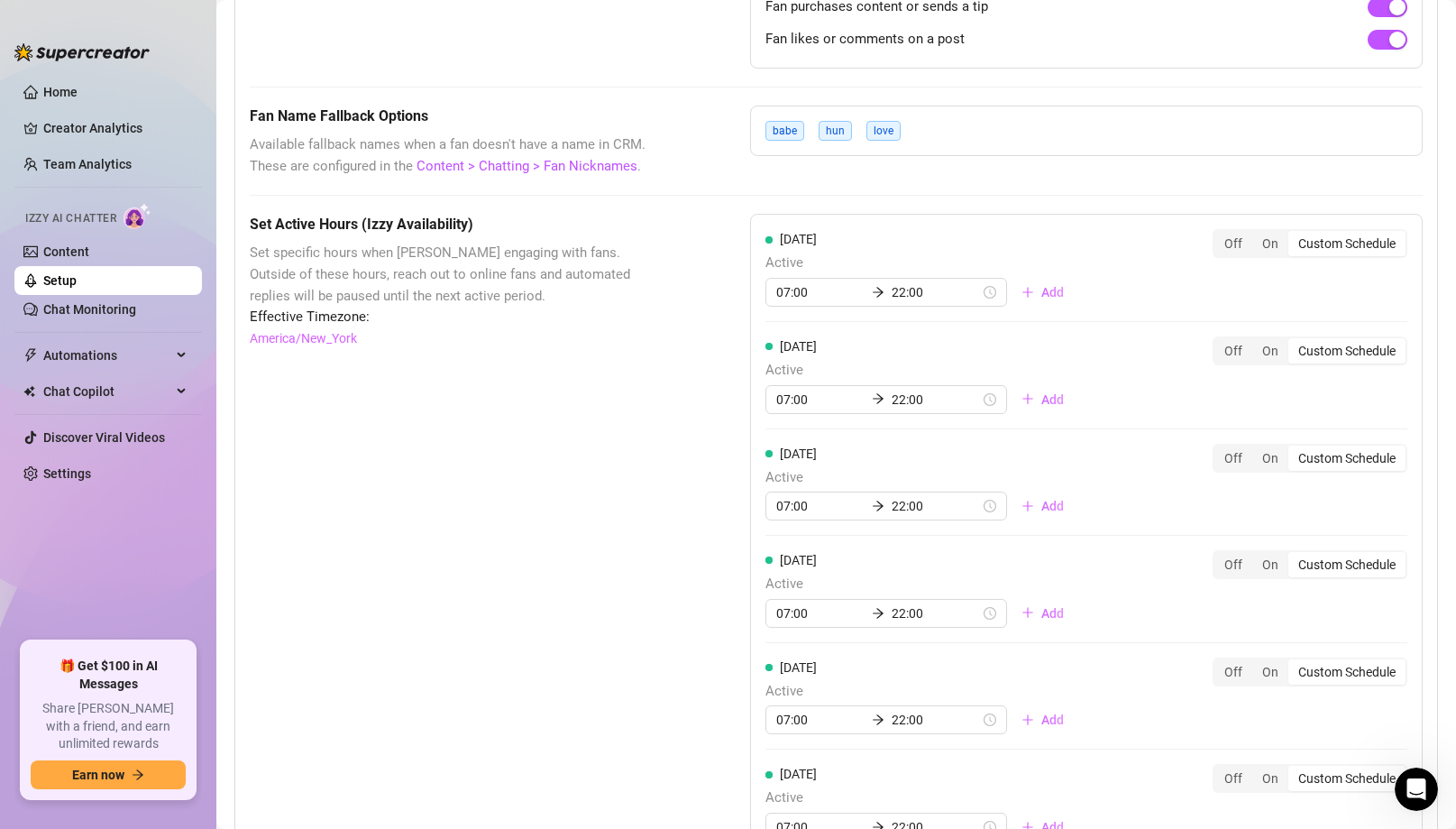
scroll to position [1374, 0]
click at [505, 156] on link "Content > Chatting > Fan Nicknames" at bounding box center [526, 164] width 221 height 16
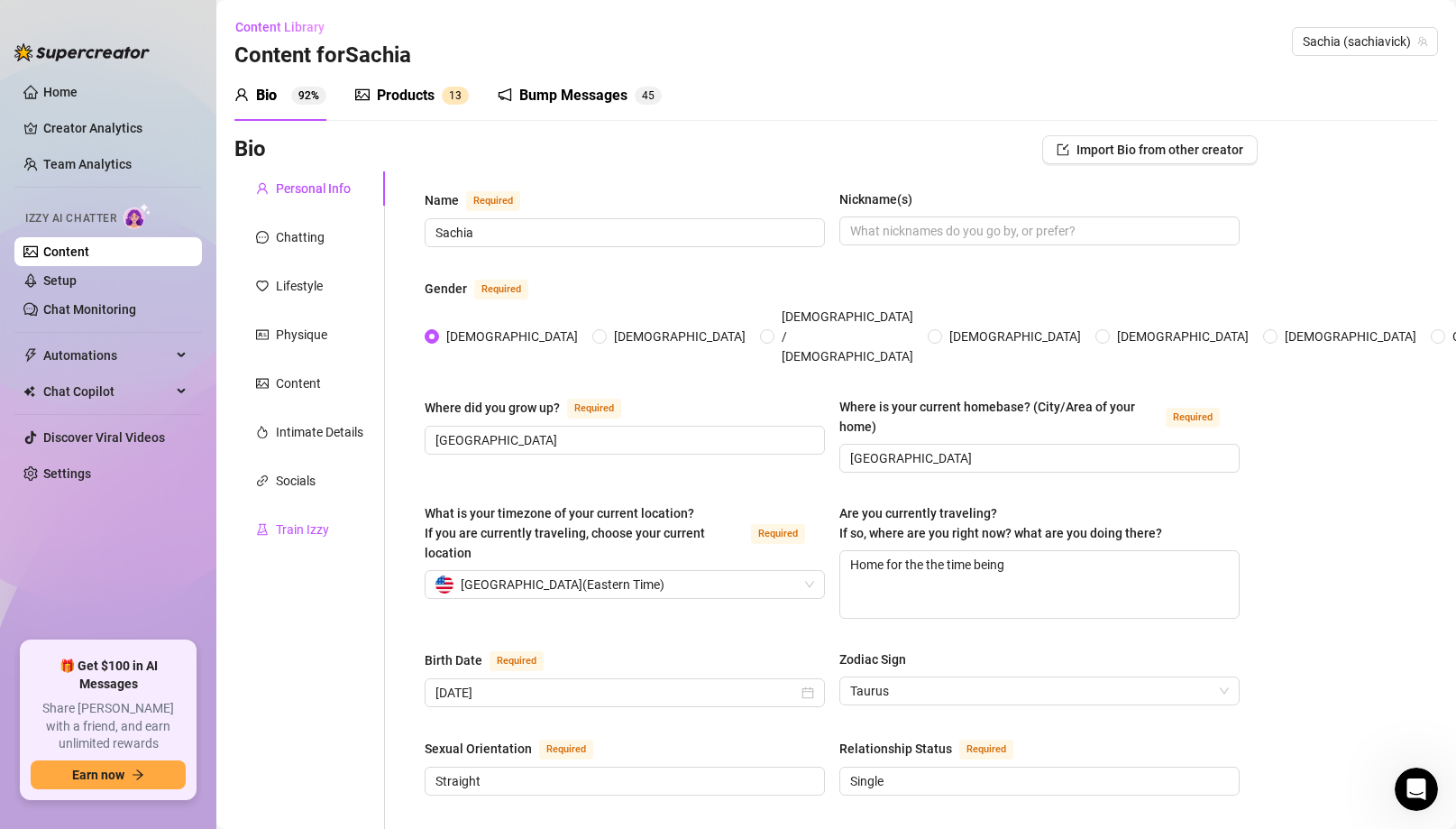
click at [292, 522] on div "Train Izzy" at bounding box center [302, 529] width 54 height 20
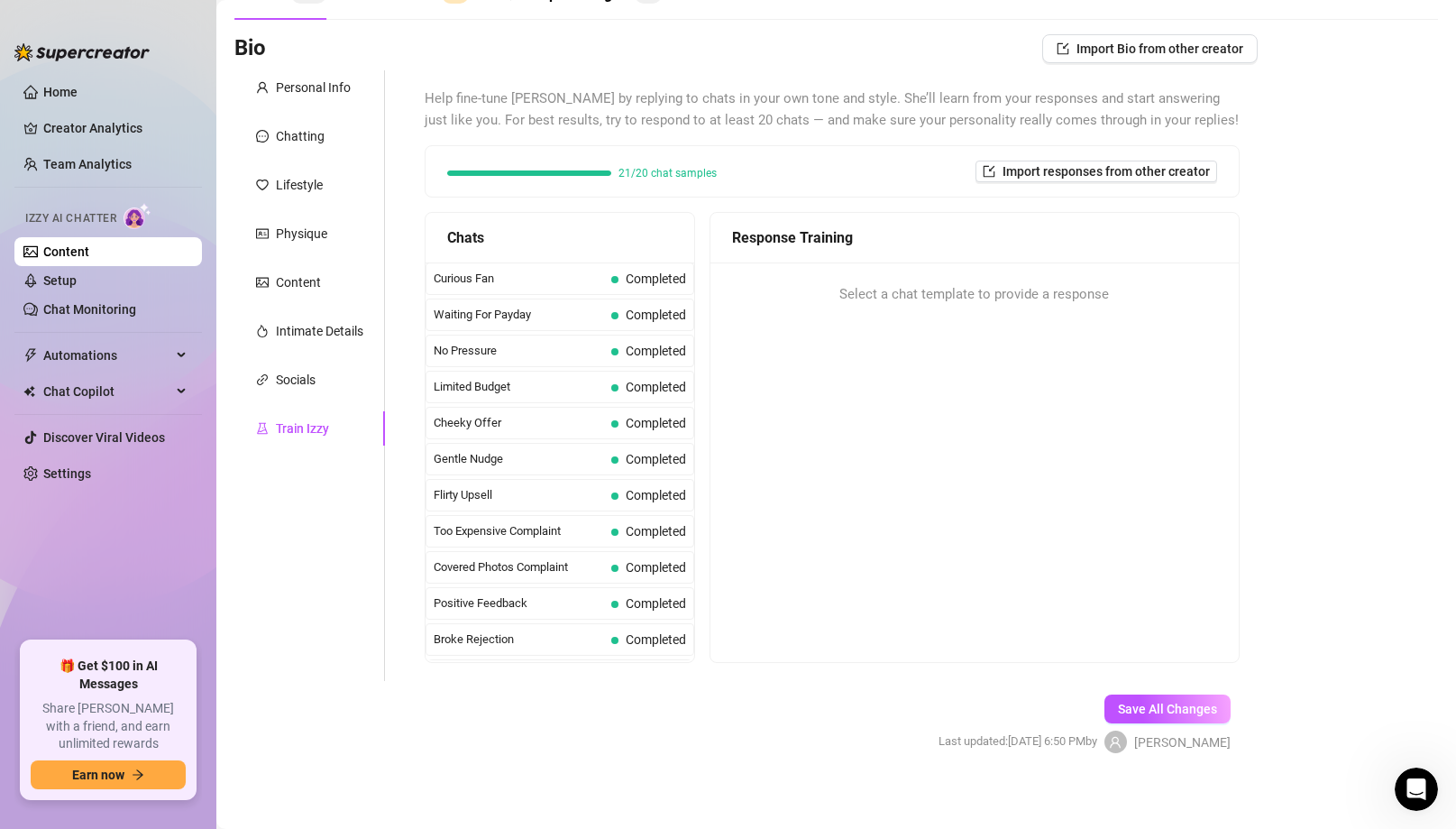
scroll to position [111, 0]
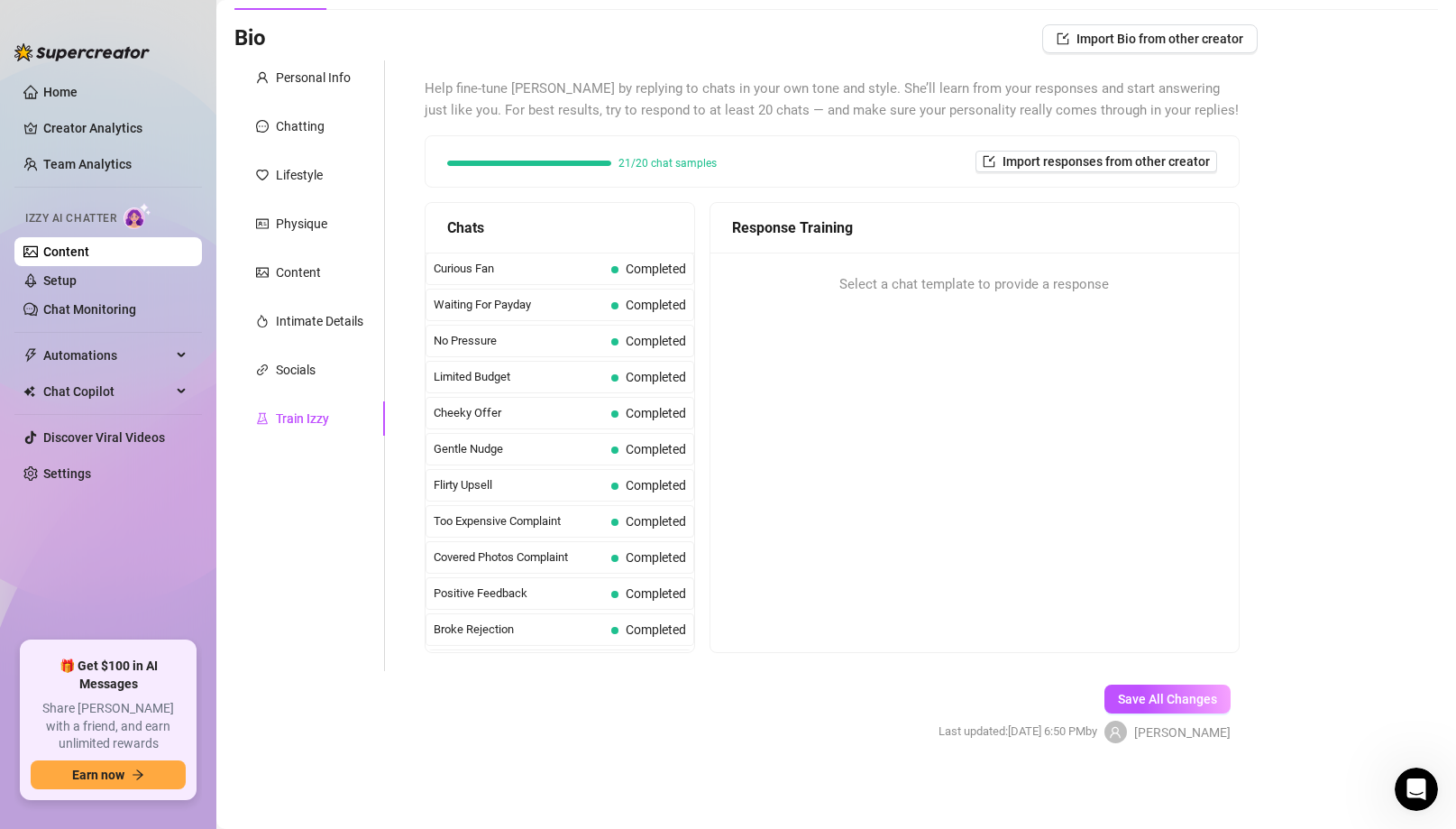
click at [290, 149] on div "Personal Info Chatting Lifestyle Physique Content Intimate Details Socials Trai…" at bounding box center [310, 366] width 150 height 611
click at [292, 114] on div "Chatting" at bounding box center [310, 126] width 150 height 34
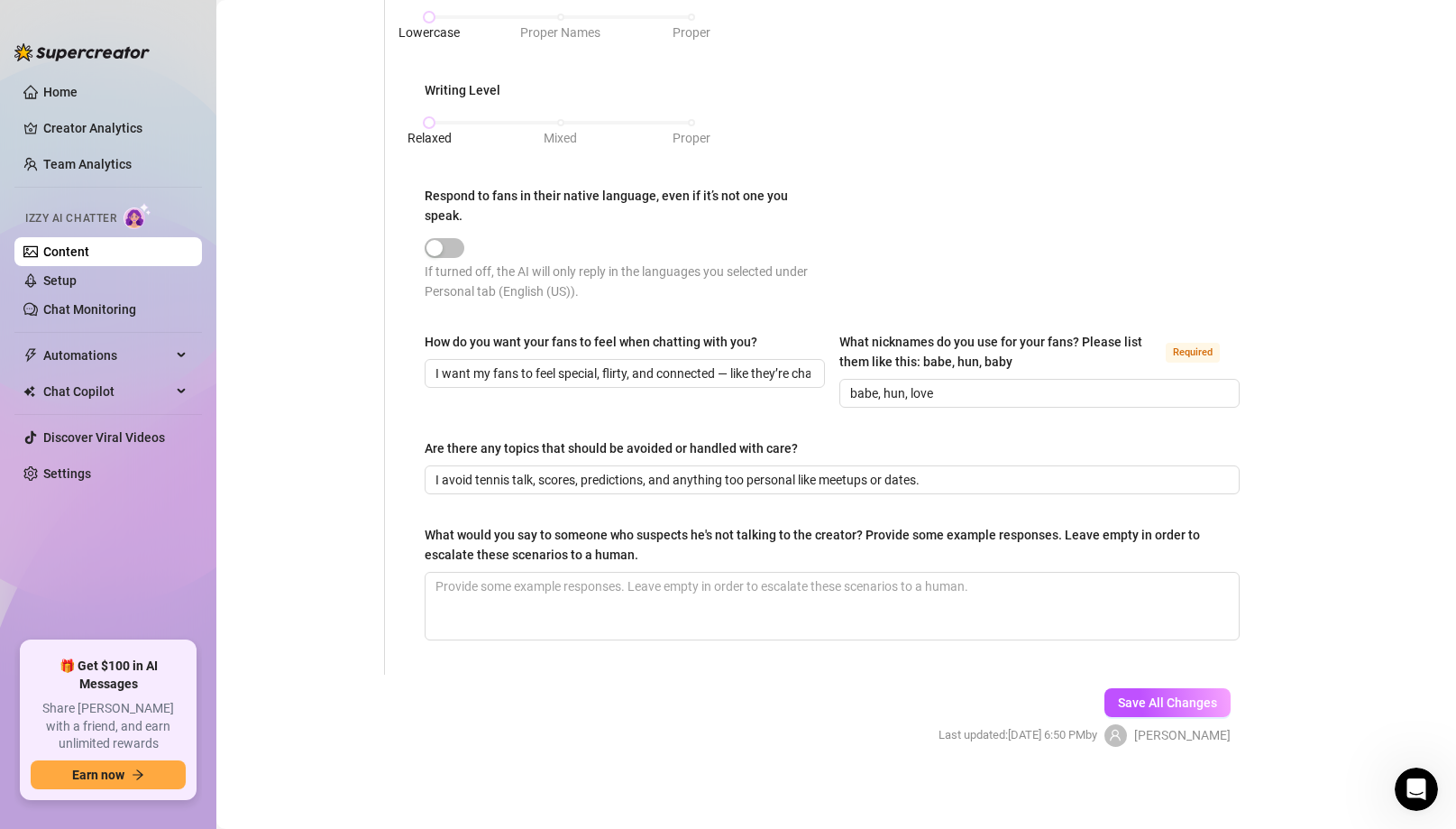
scroll to position [0, 0]
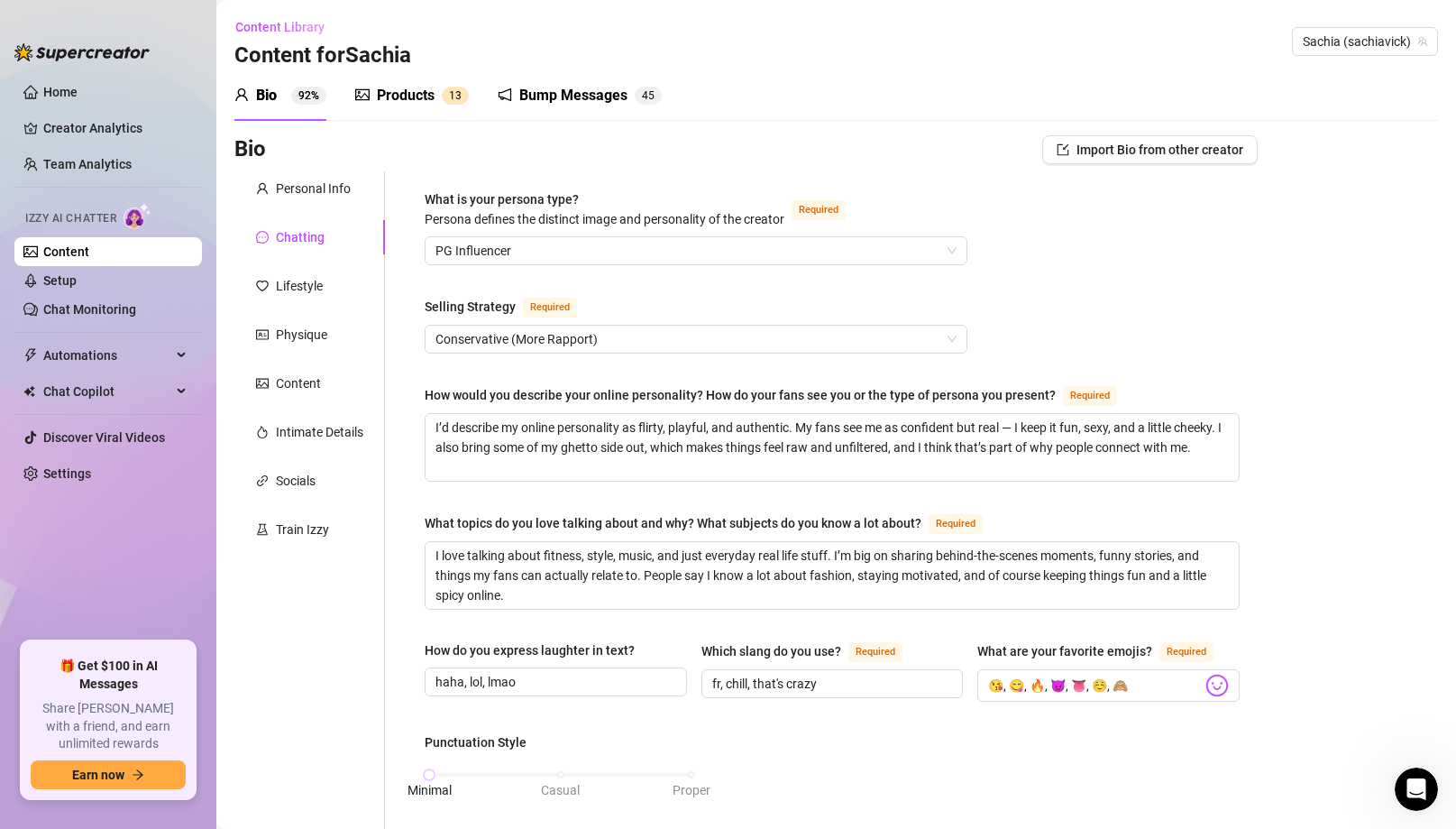
click at [576, 107] on div "Bump Messages 4 5" at bounding box center [580, 96] width 164 height 51
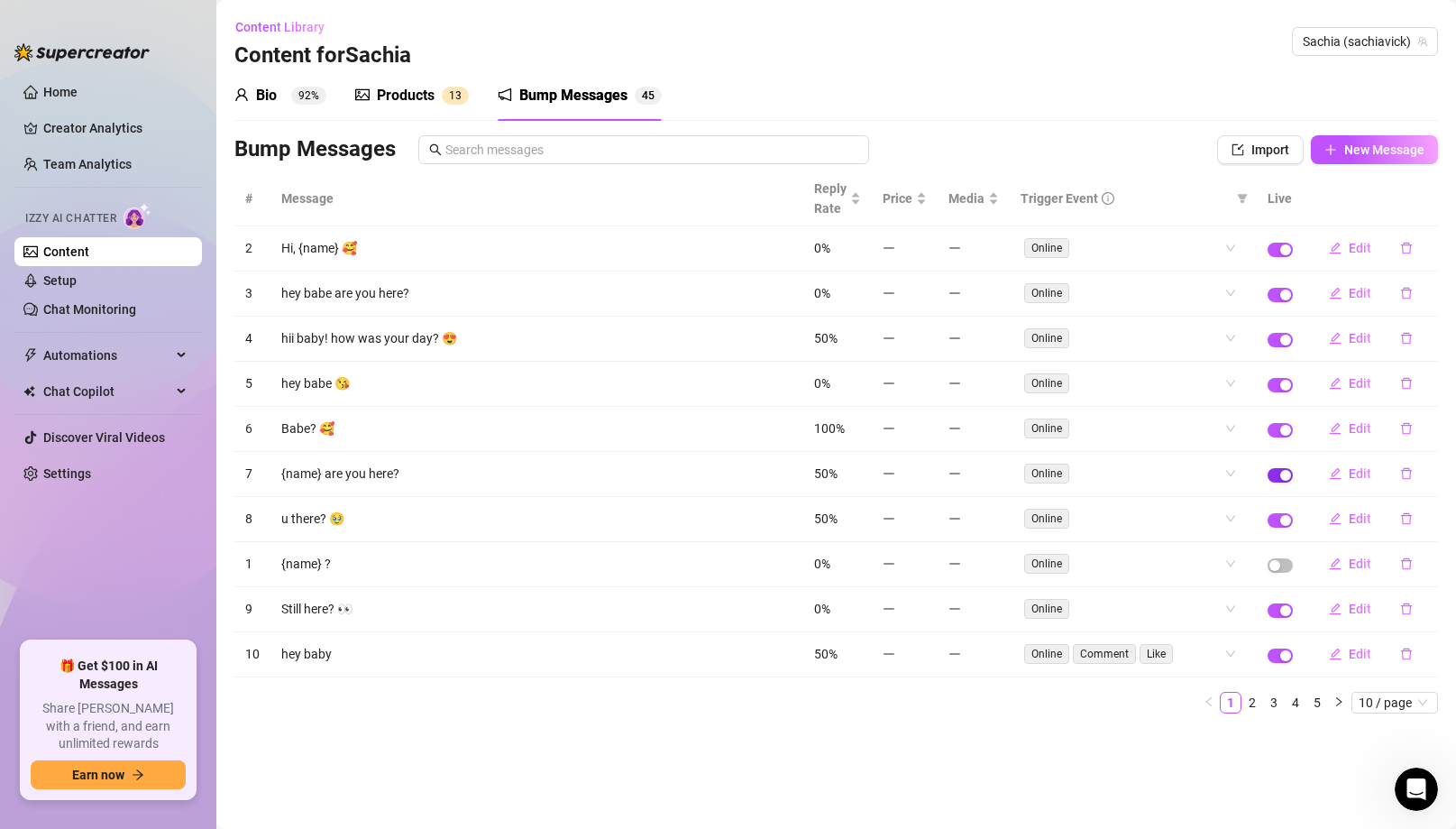
click at [1281, 478] on div "button" at bounding box center [1286, 476] width 11 height 11
click at [1288, 286] on td at bounding box center [1280, 294] width 47 height 45
click at [1288, 290] on div "button" at bounding box center [1286, 295] width 11 height 11
click at [1341, 246] on icon "edit" at bounding box center [1335, 247] width 12 height 12
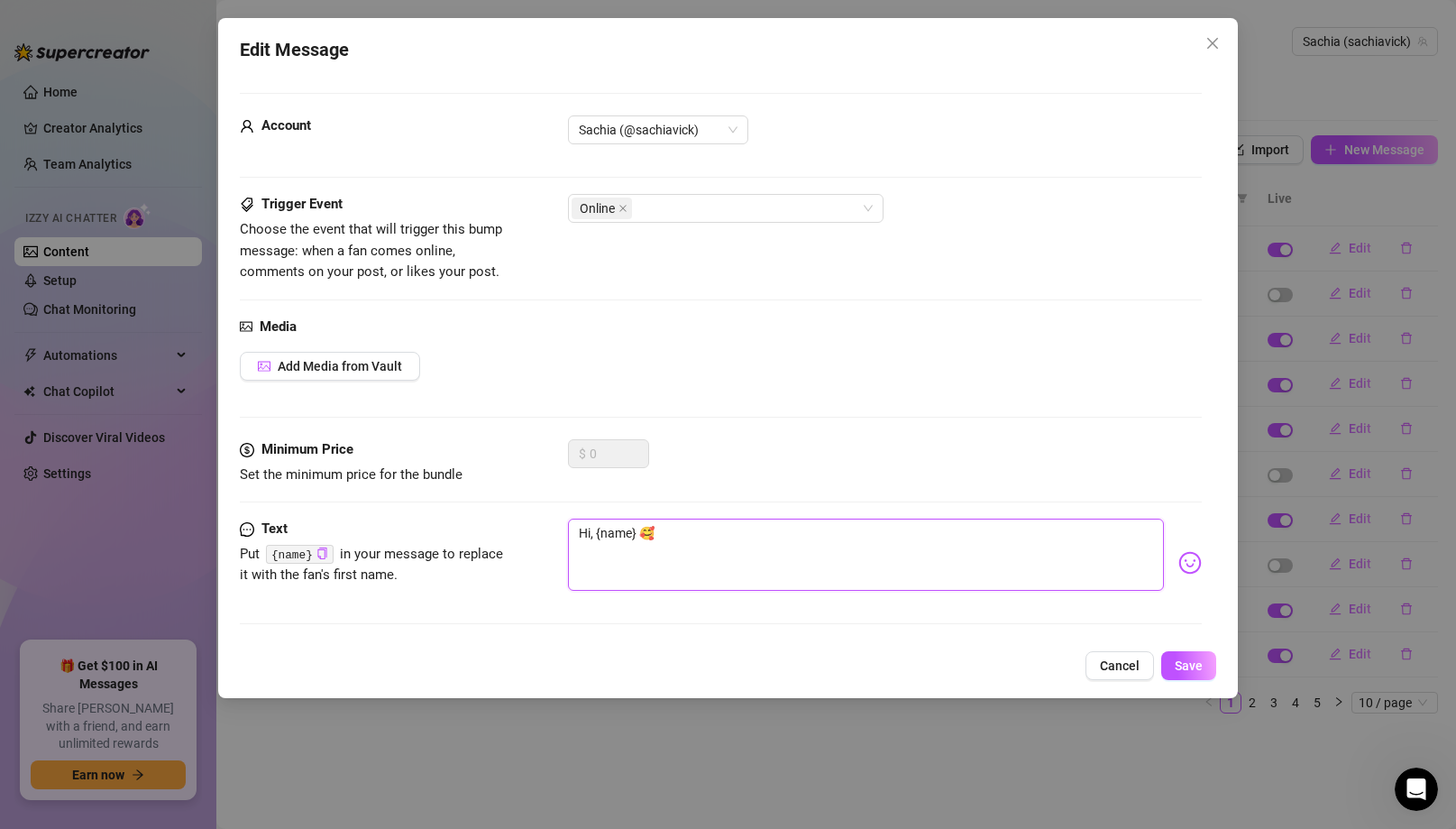
click at [593, 538] on textarea "Hi, {name} 🥰" at bounding box center [866, 555] width 596 height 72
type textarea "Hi {name} 🥰"
click at [1178, 669] on span "Save" at bounding box center [1189, 665] width 28 height 14
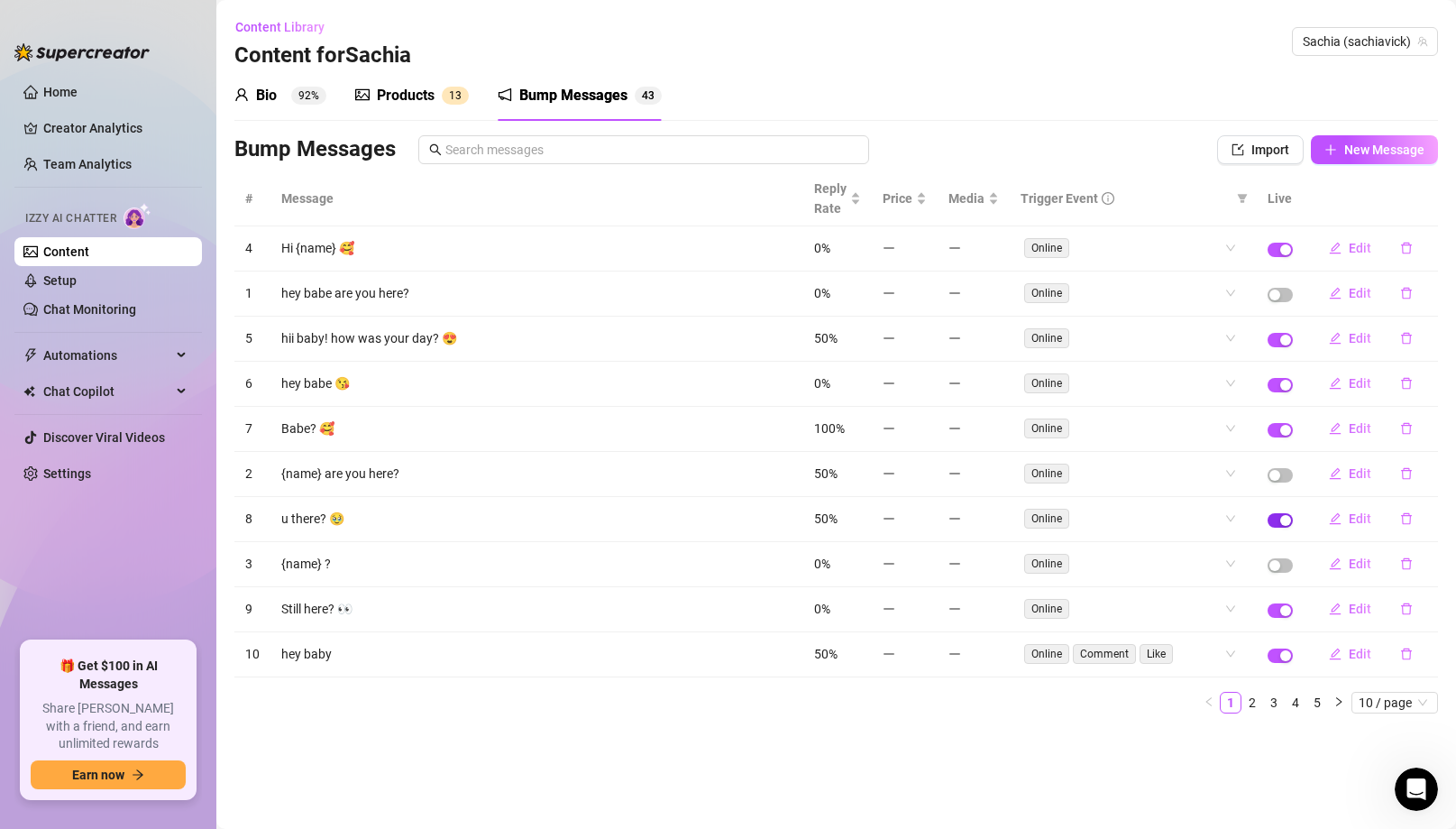
click at [1287, 520] on div "button" at bounding box center [1286, 521] width 11 height 11
click at [1283, 524] on span "button" at bounding box center [1280, 520] width 25 height 14
click at [1252, 704] on link "2" at bounding box center [1252, 702] width 20 height 20
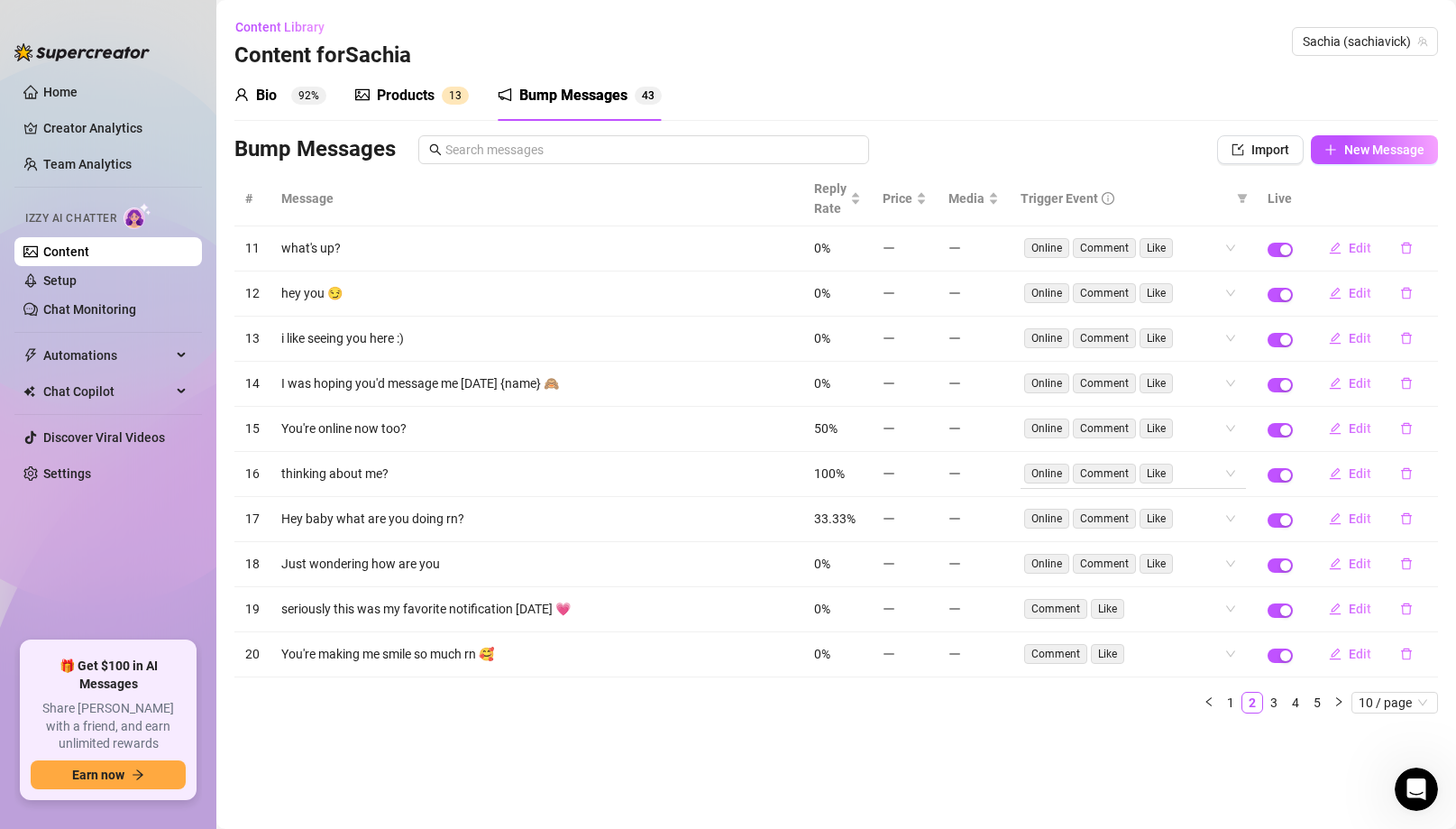
click at [1043, 474] on span "Online" at bounding box center [1046, 473] width 45 height 20
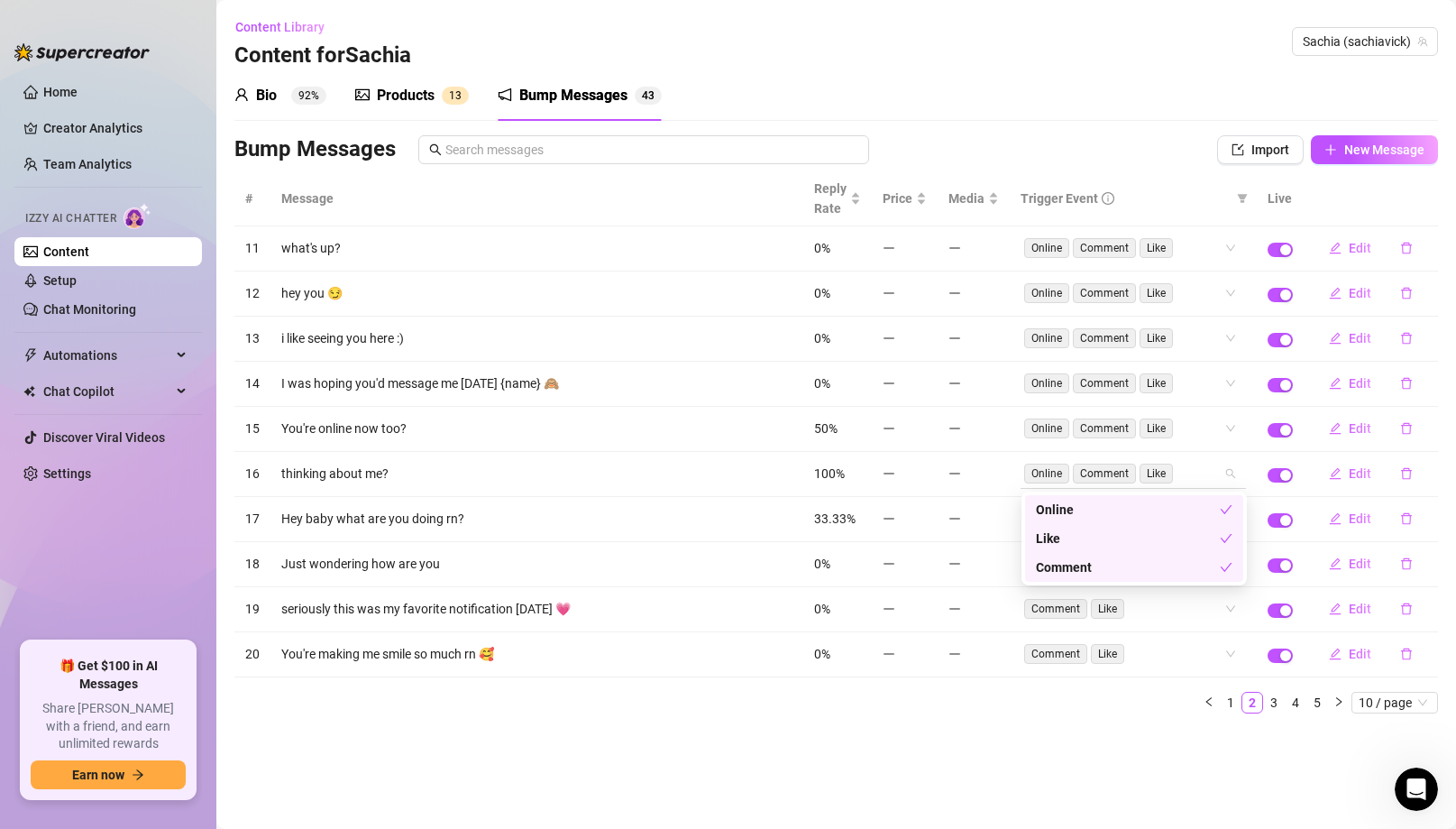
click at [1231, 471] on div "Online Comment Like" at bounding box center [1134, 474] width 225 height 29
click at [1095, 512] on div "Online" at bounding box center [1128, 509] width 184 height 20
click at [1004, 691] on div "# Message Reply Rate Price Media Trigger Event Live 11 what's up? 0% Online Com…" at bounding box center [836, 442] width 1203 height 542
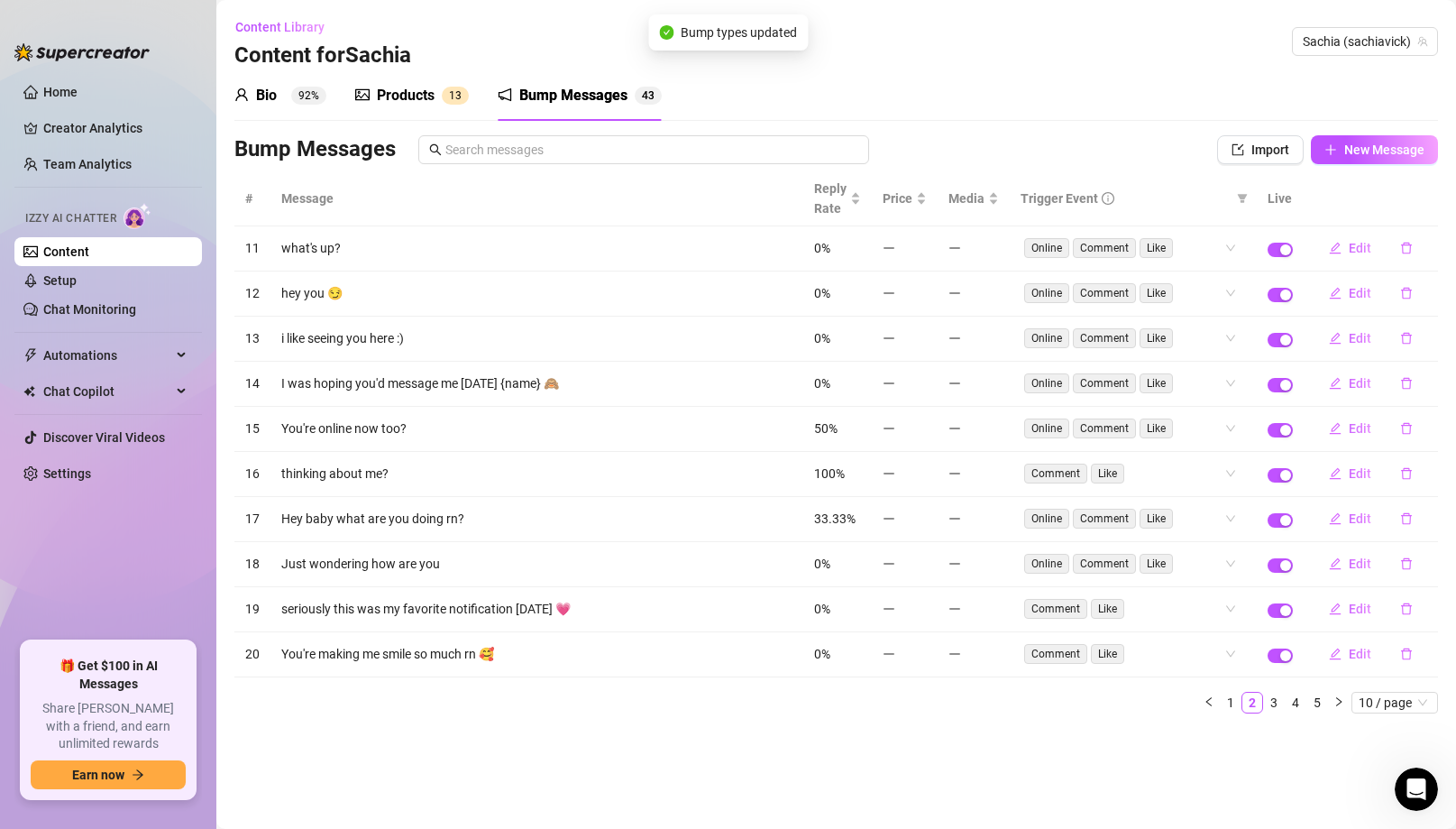
click at [89, 255] on link "Content" at bounding box center [66, 251] width 46 height 14
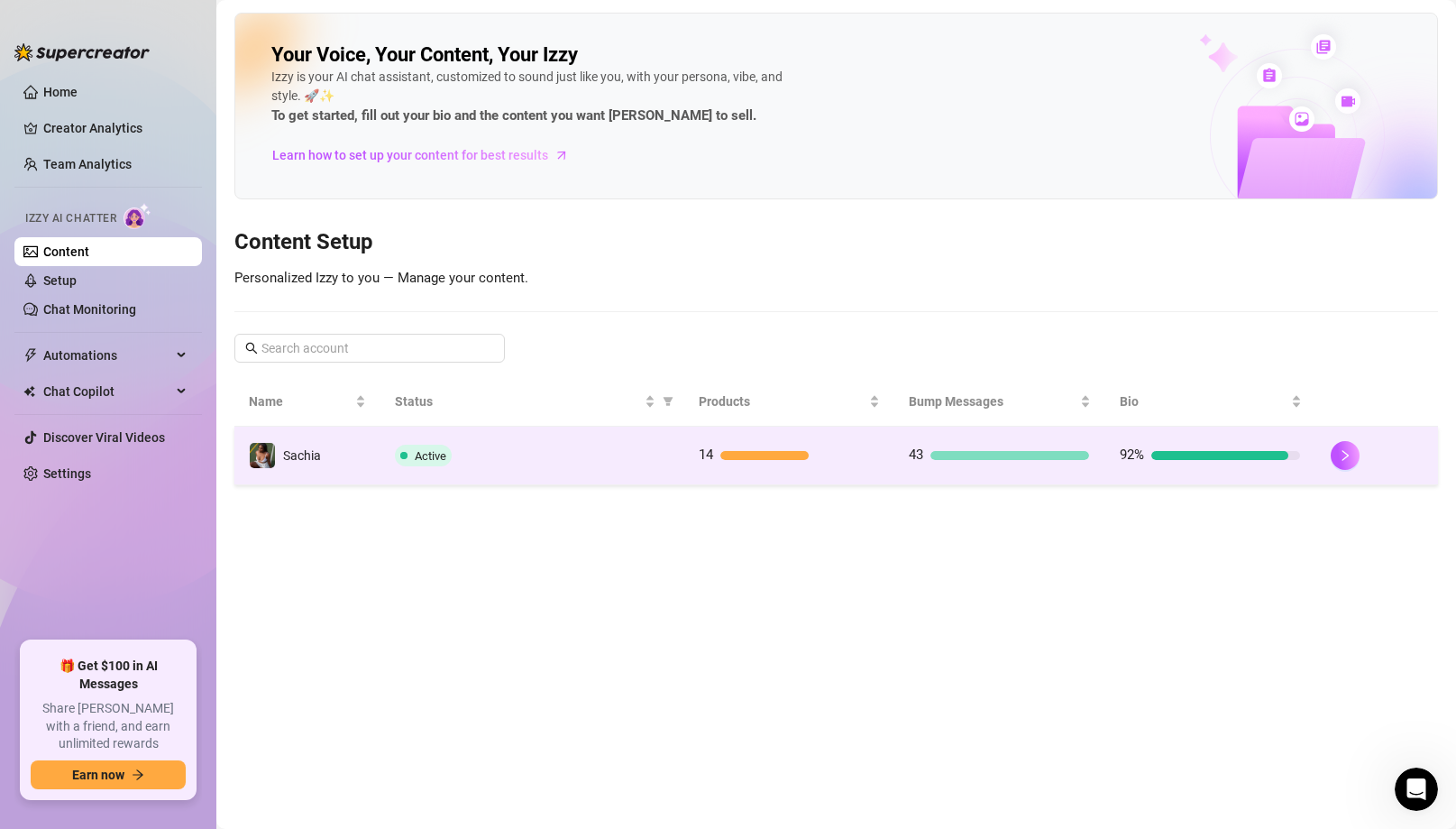
click at [496, 460] on div "Active" at bounding box center [532, 455] width 275 height 22
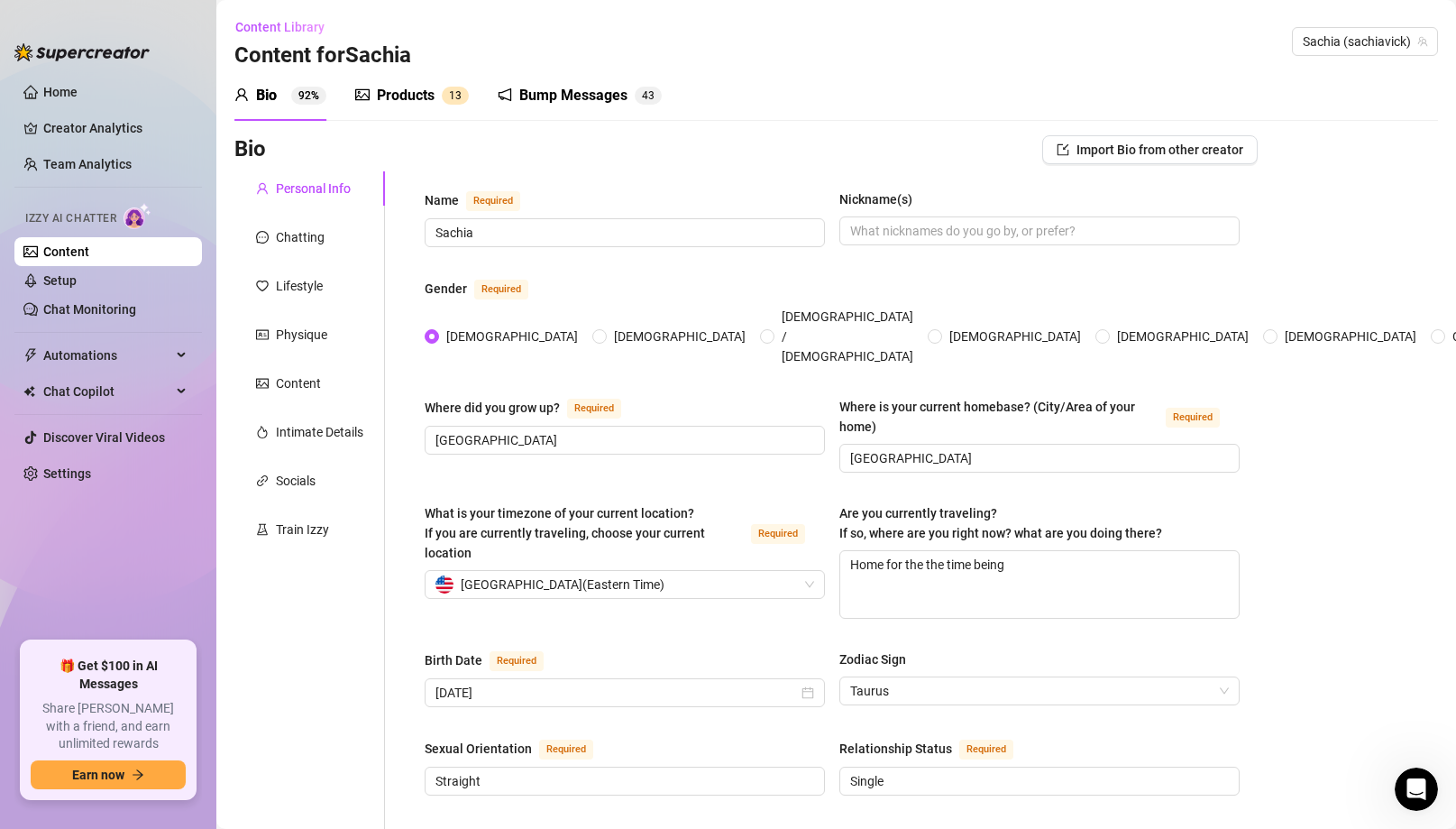
click at [429, 106] on div "Products 1 3" at bounding box center [411, 96] width 114 height 51
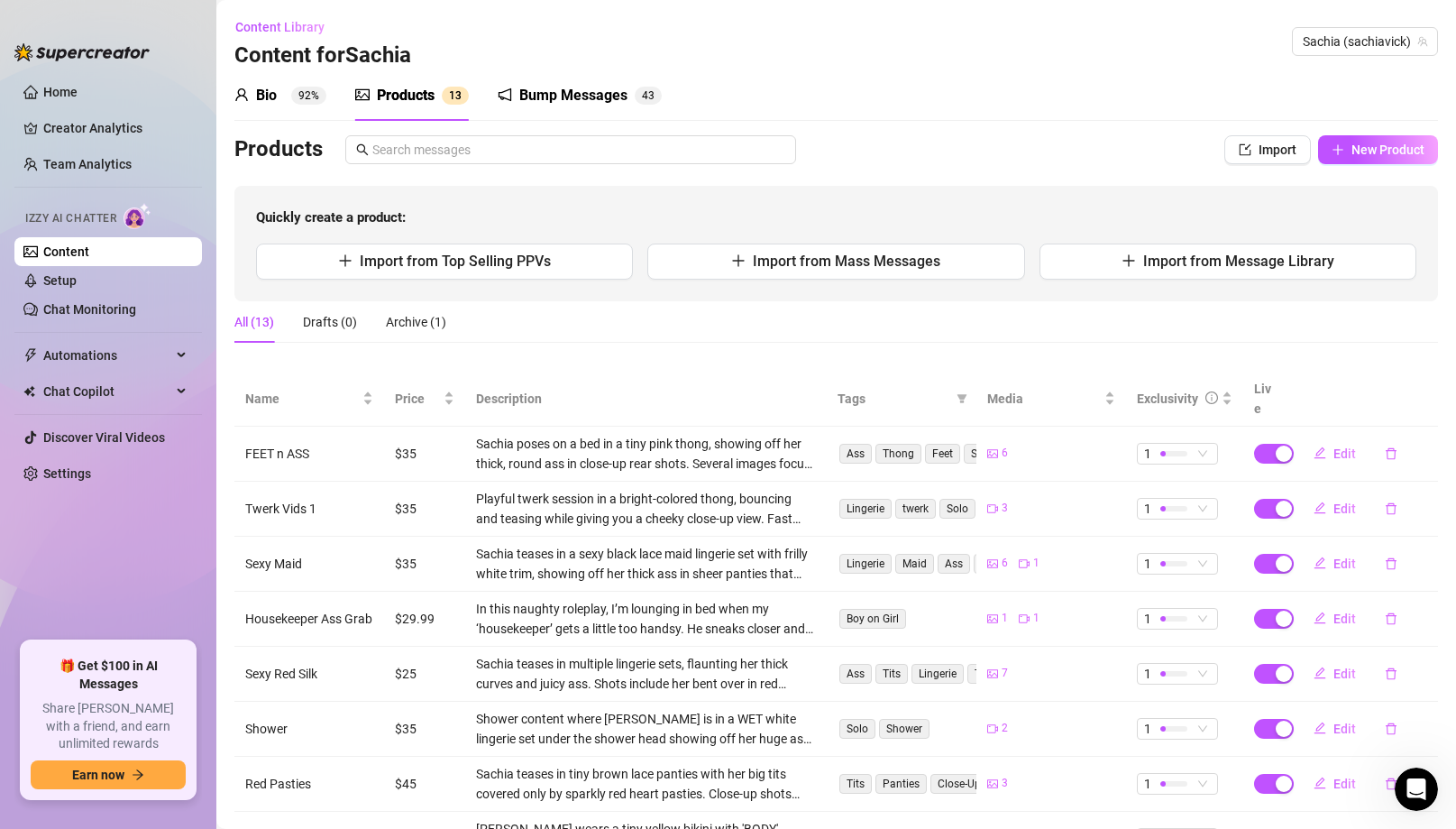
click at [261, 94] on div "Bio" at bounding box center [267, 95] width 21 height 22
